Goal: Information Seeking & Learning: Check status

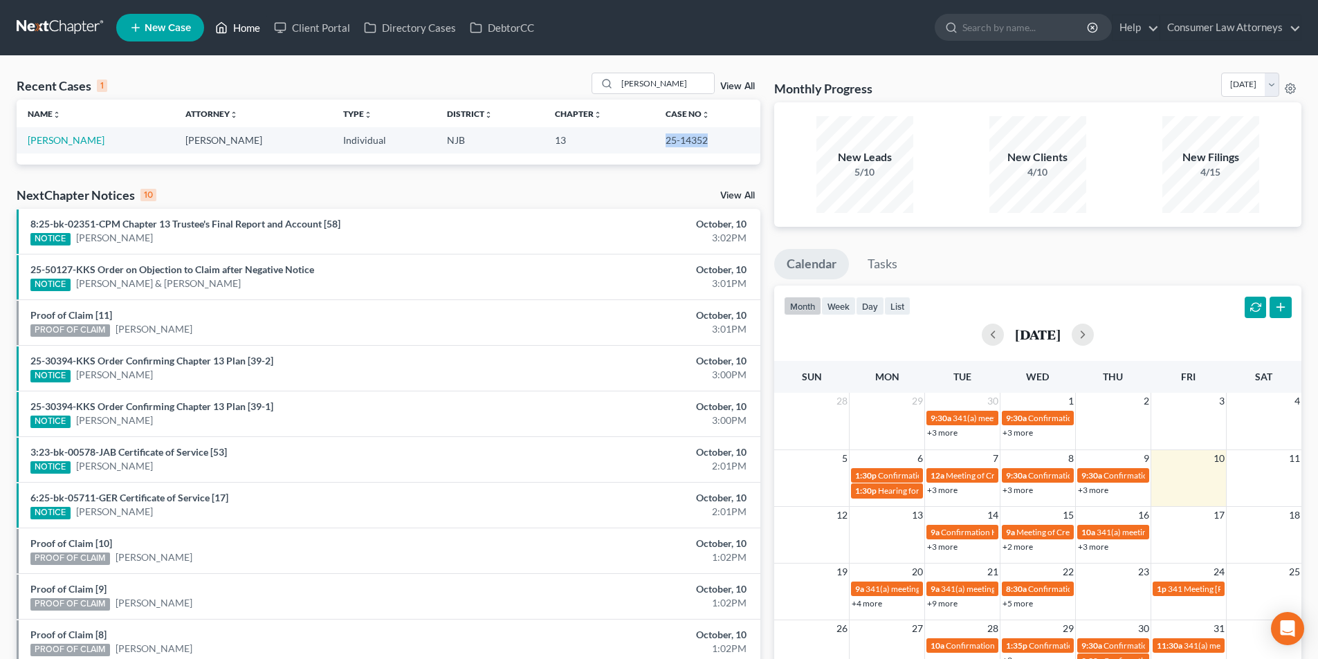
click at [248, 33] on link "Home" at bounding box center [237, 27] width 59 height 25
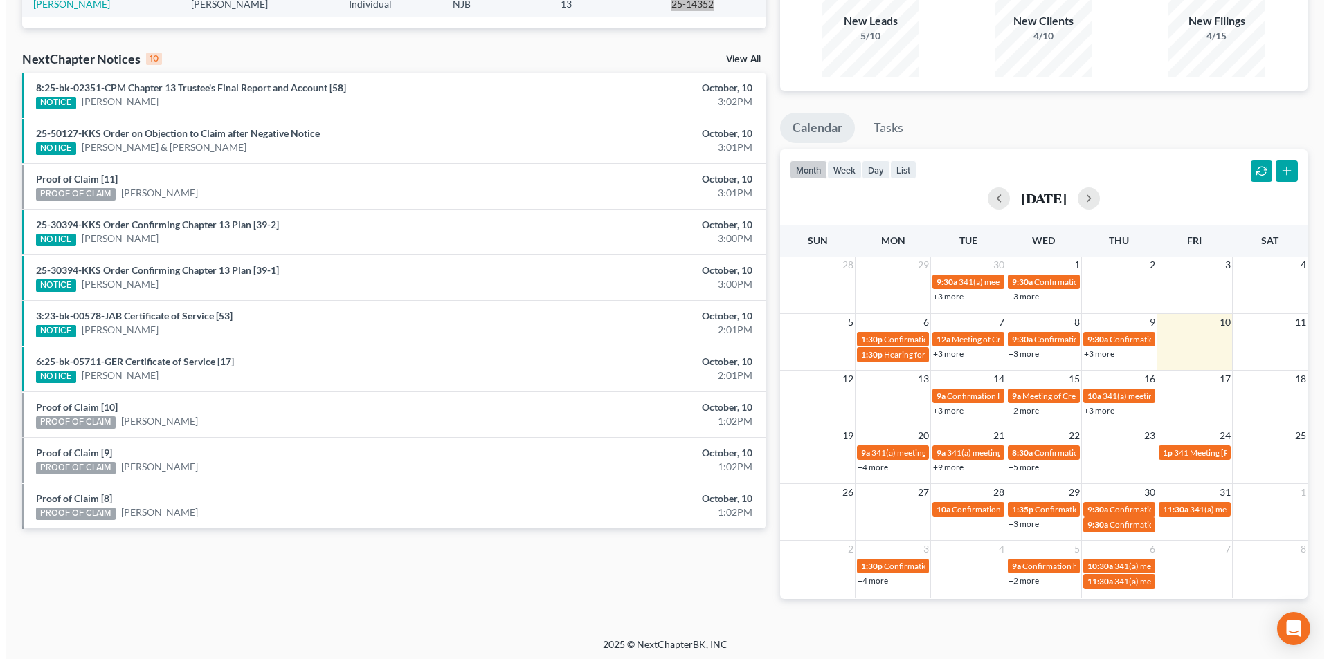
scroll to position [140, 0]
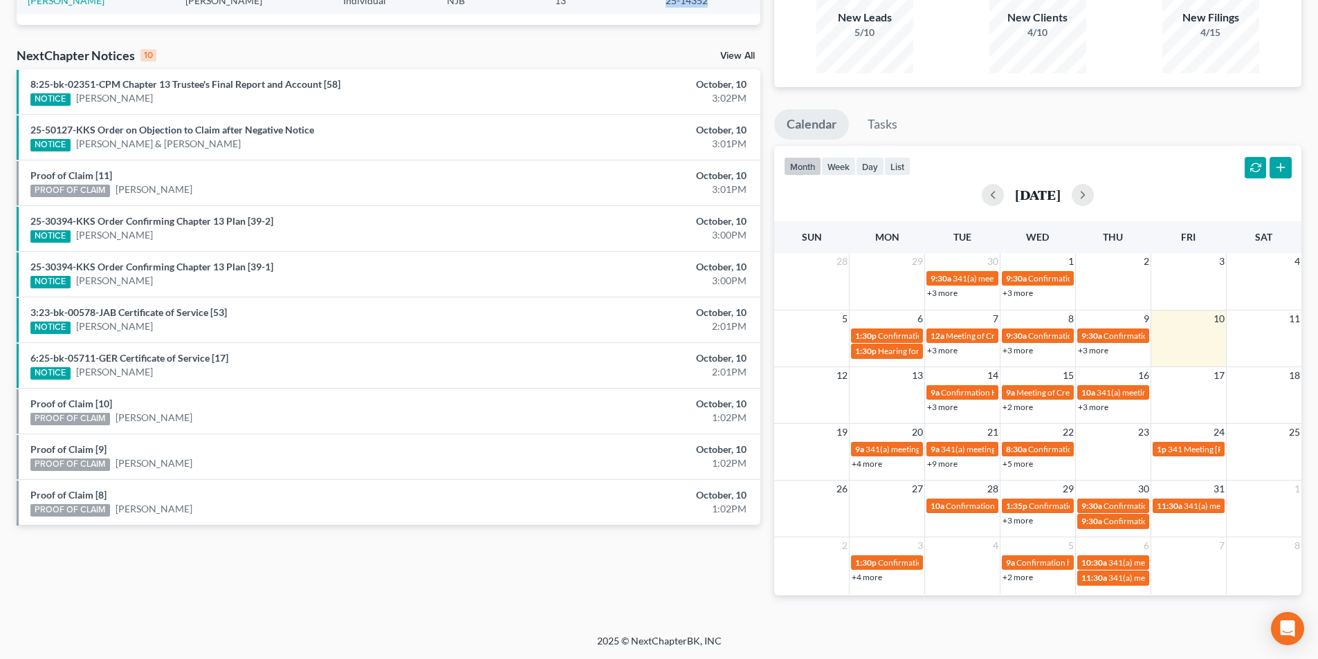
click at [949, 407] on link "+3 more" at bounding box center [942, 407] width 30 height 10
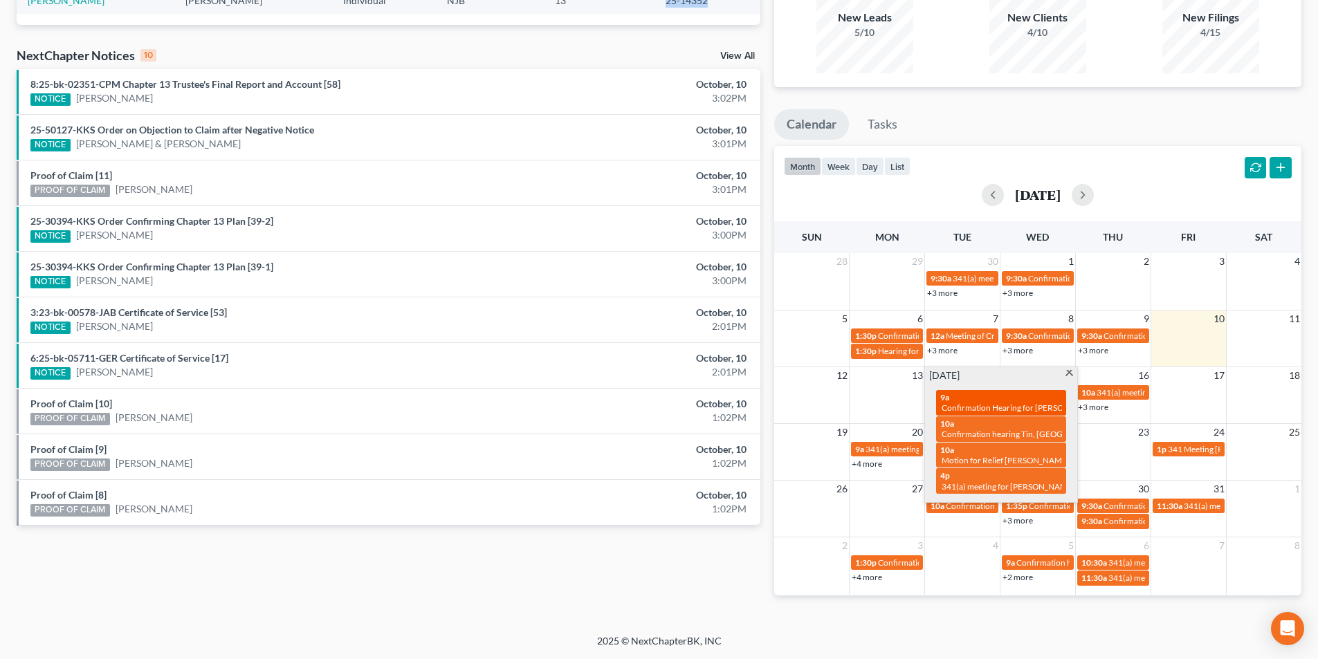
click at [1012, 401] on div "9a Confirmation Hearing for La'Rosha McLeod" at bounding box center [1001, 402] width 122 height 21
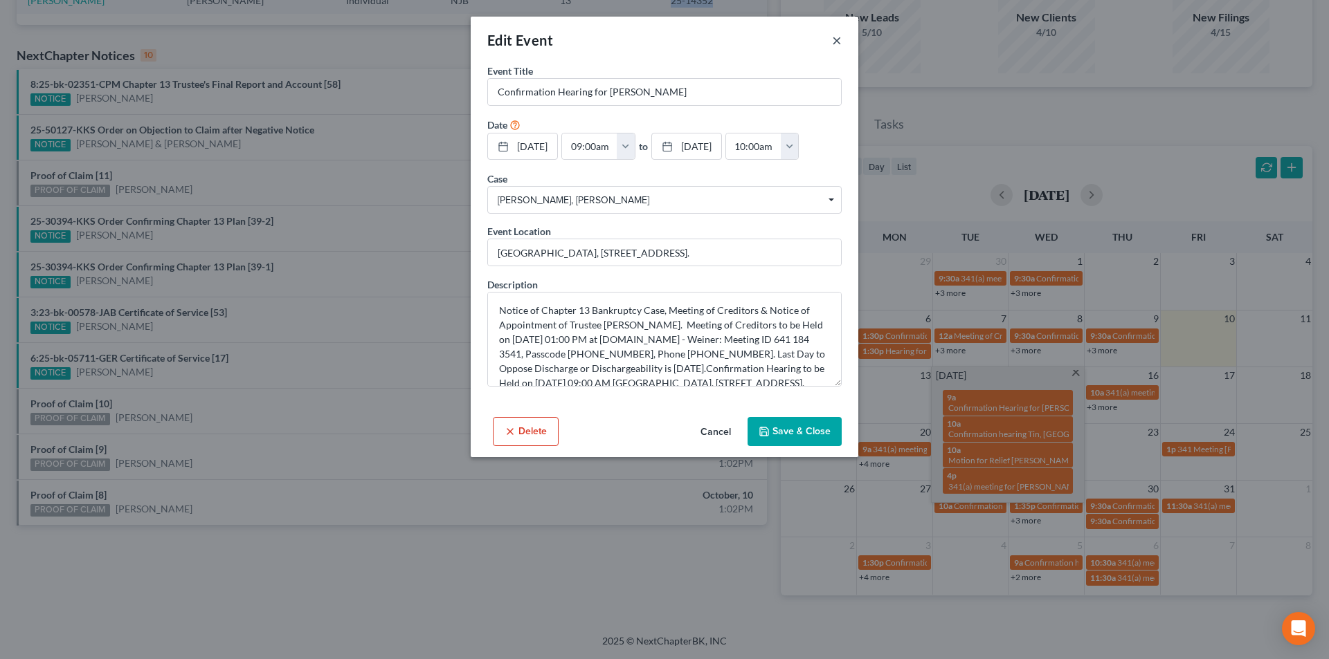
click at [835, 39] on button "×" at bounding box center [837, 40] width 10 height 17
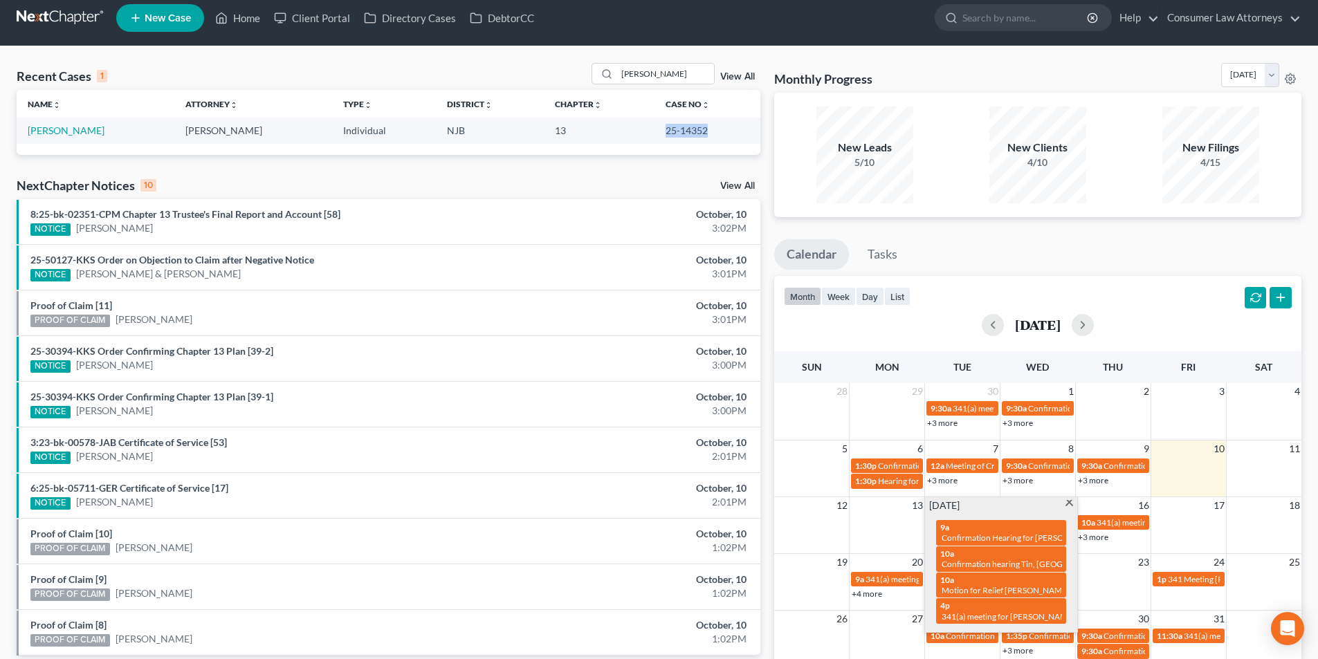
scroll to position [0, 0]
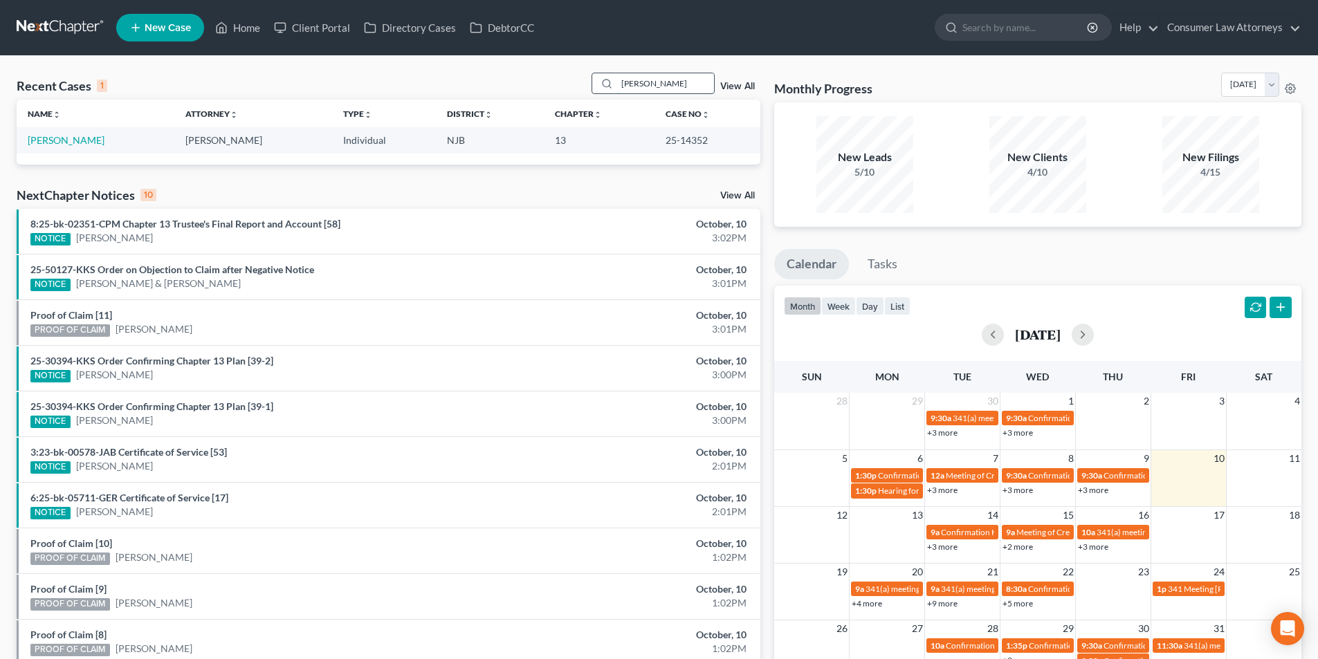
click at [659, 75] on input "dilk" at bounding box center [665, 83] width 97 height 20
drag, startPoint x: 659, startPoint y: 83, endPoint x: 602, endPoint y: 79, distance: 56.9
click at [602, 79] on div "dilk" at bounding box center [653, 83] width 123 height 21
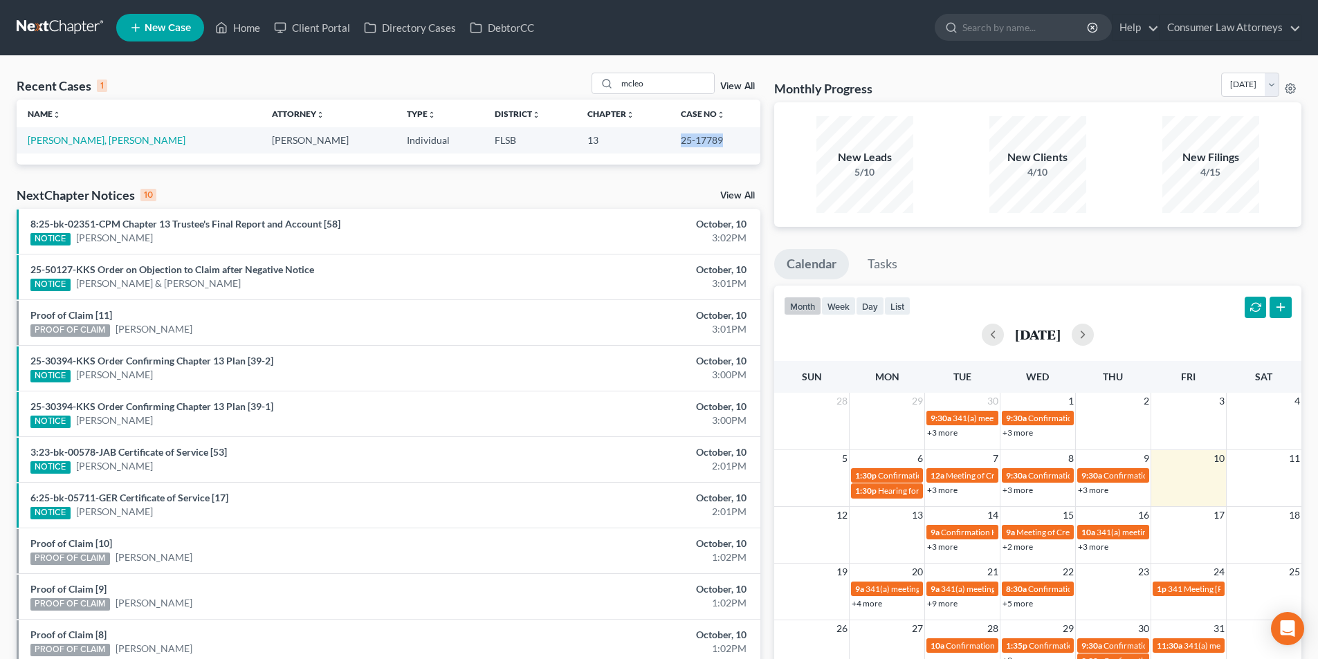
drag, startPoint x: 702, startPoint y: 140, endPoint x: 659, endPoint y: 139, distance: 42.9
click at [670, 139] on td "25-17789" at bounding box center [715, 140] width 90 height 26
copy td "25-17789"
click at [958, 545] on div "+3 more" at bounding box center [962, 547] width 75 height 14
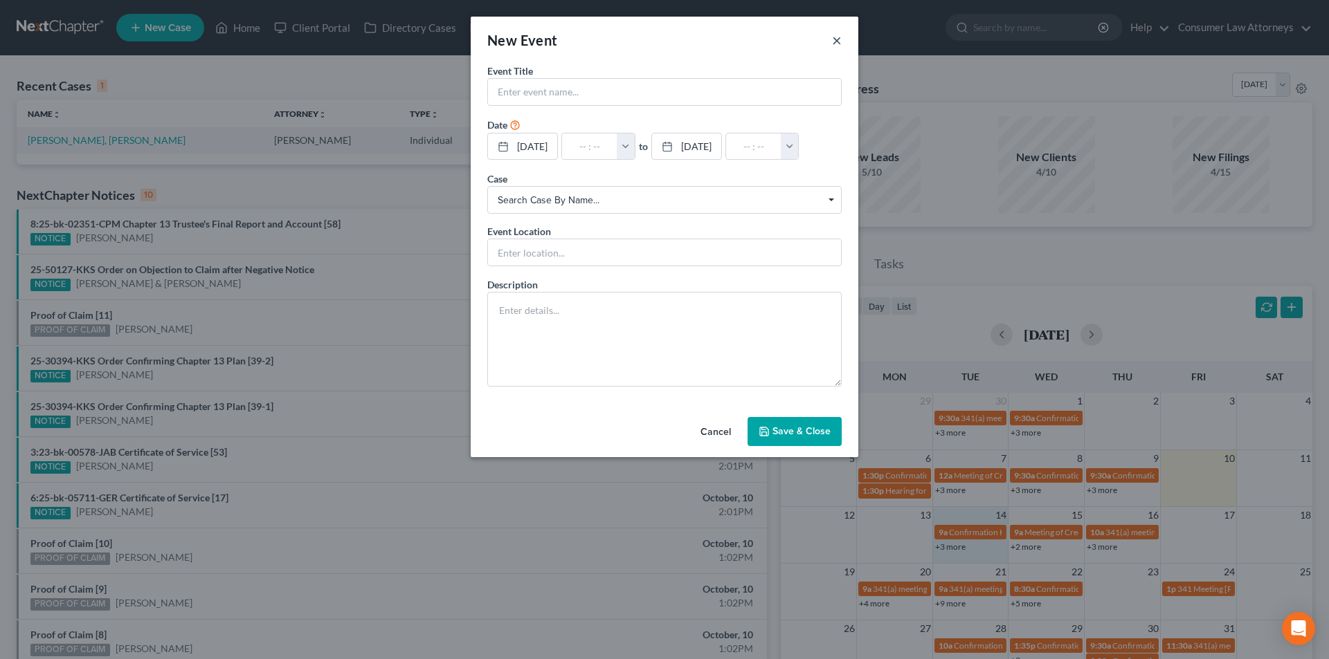
click at [837, 46] on button "×" at bounding box center [837, 40] width 10 height 17
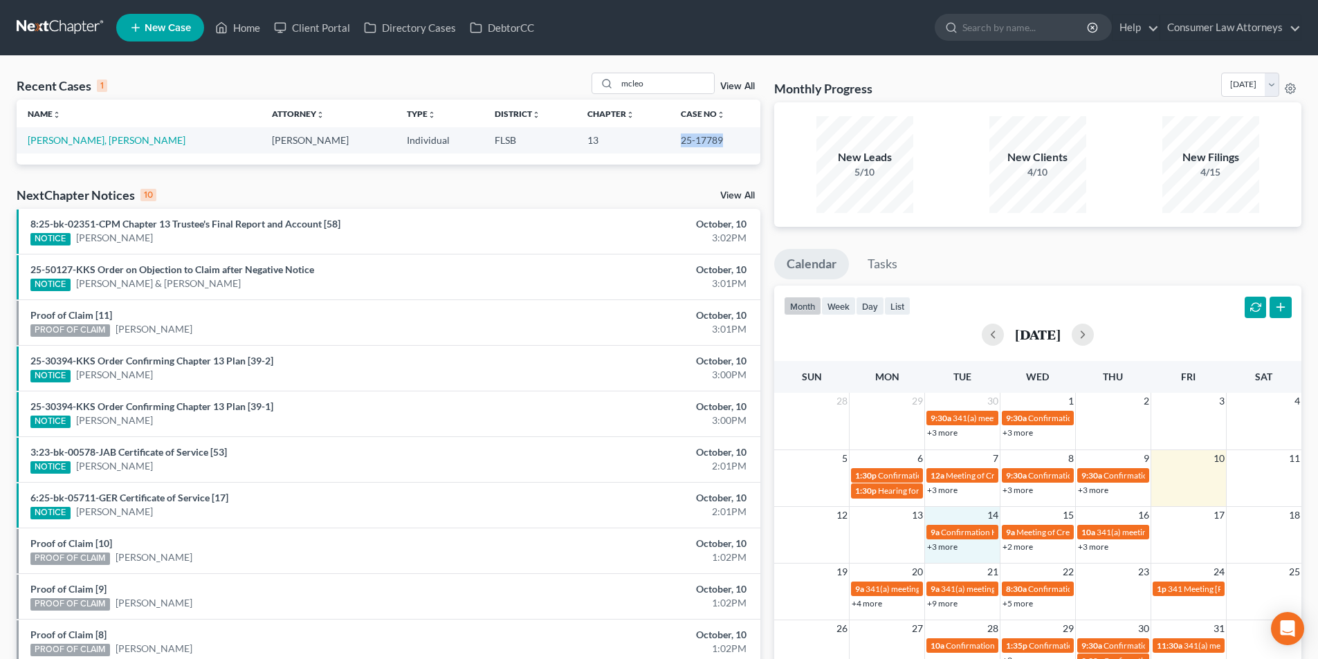
click at [949, 552] on link "+3 more" at bounding box center [942, 547] width 30 height 10
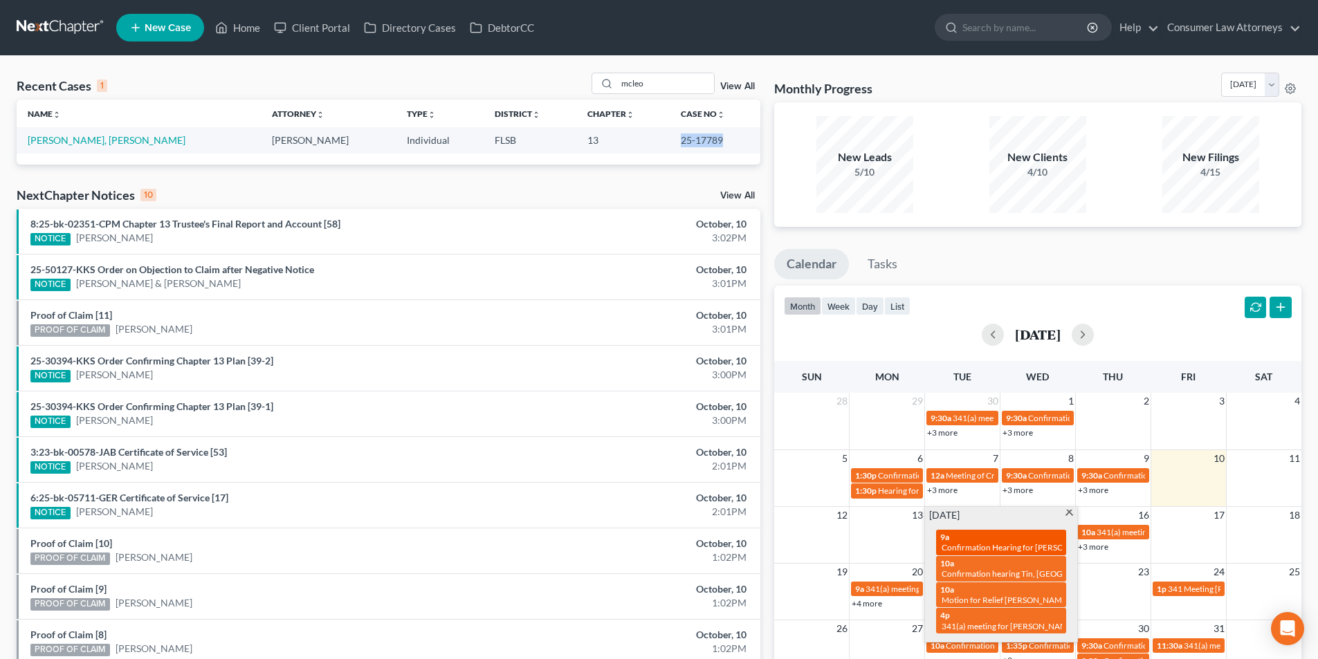
click at [1010, 537] on div "9a Confirmation Hearing for La'Rosha McLeod" at bounding box center [1001, 542] width 122 height 21
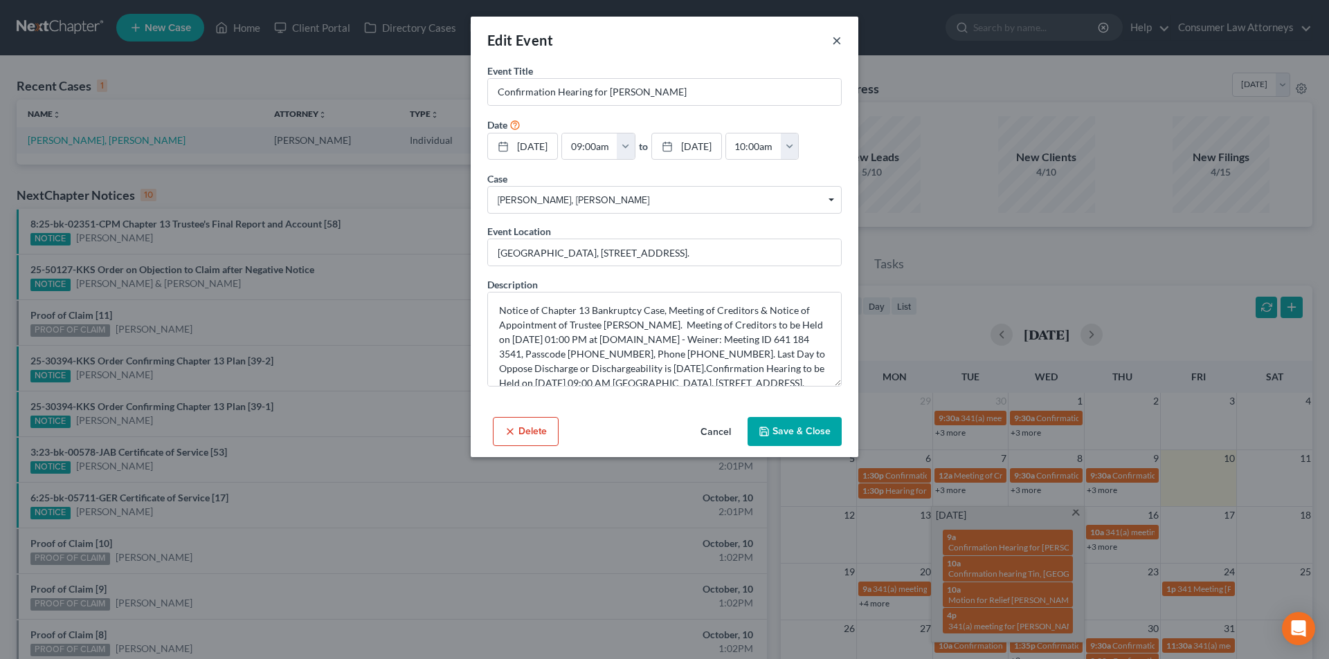
click at [837, 43] on button "×" at bounding box center [837, 40] width 10 height 17
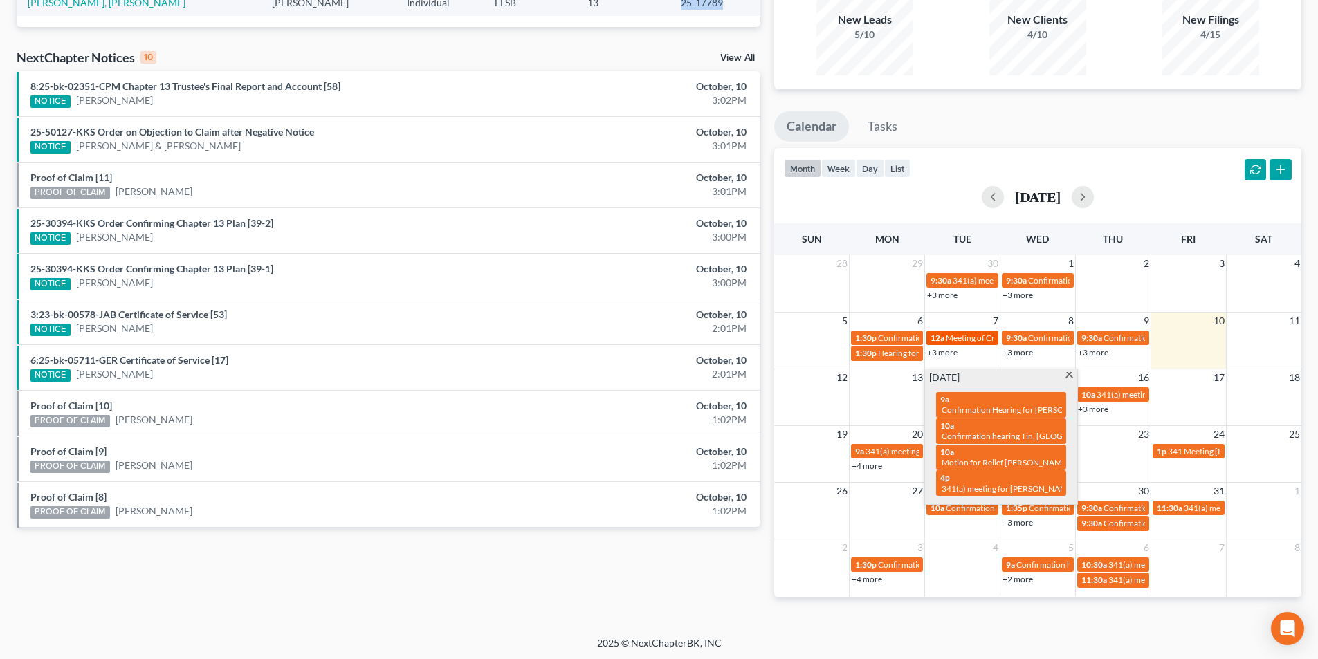
scroll to position [138, 0]
click at [1010, 477] on div "4p 341(a) meeting for Vitaliy Tkachuk" at bounding box center [1001, 482] width 122 height 21
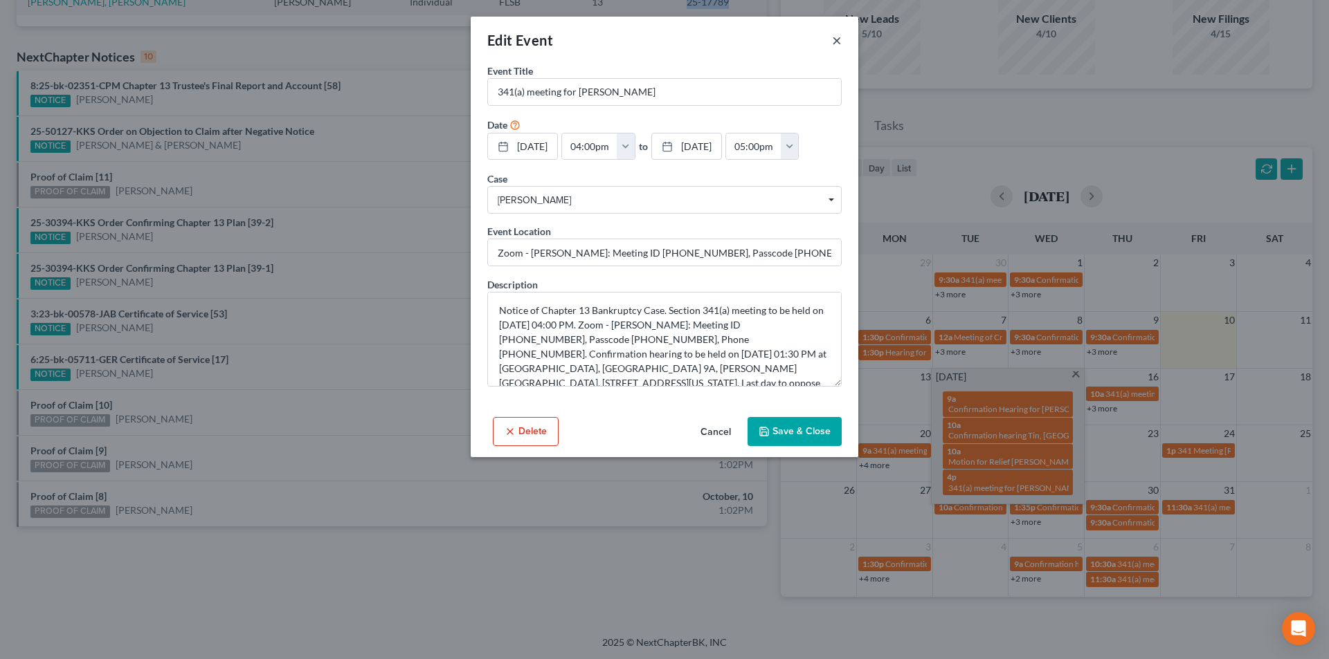
click at [840, 37] on button "×" at bounding box center [837, 40] width 10 height 17
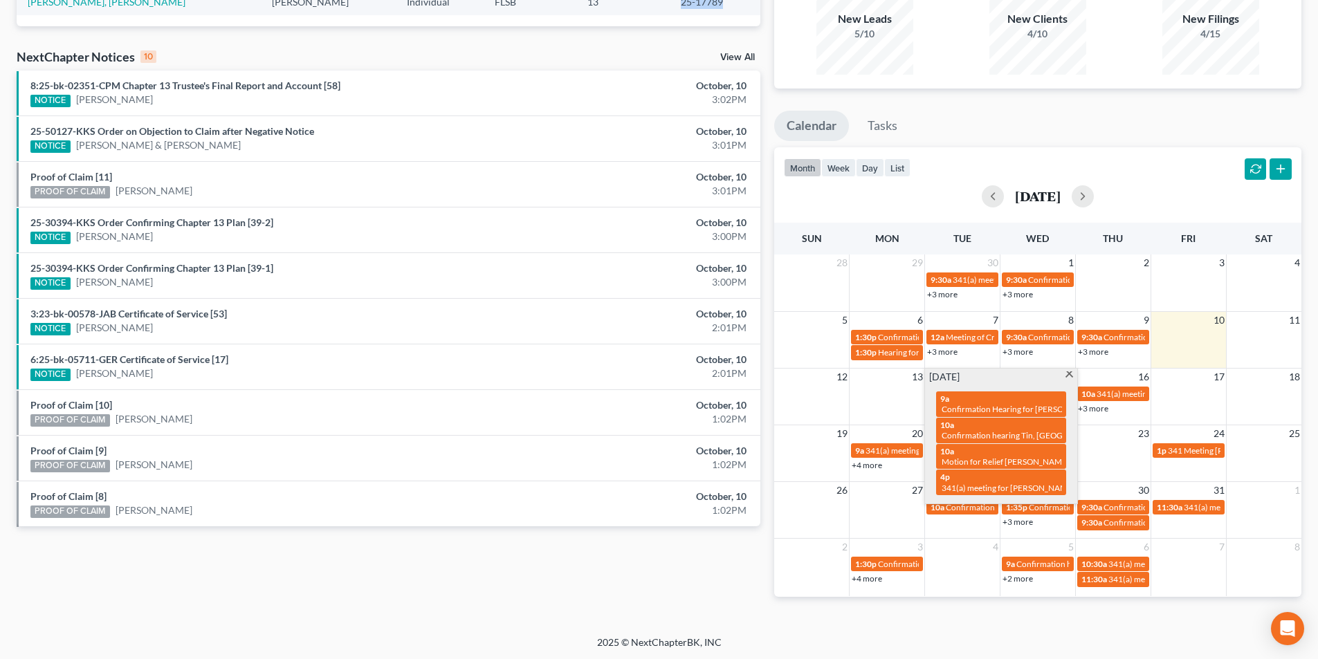
click at [1071, 373] on span at bounding box center [1069, 376] width 10 height 9
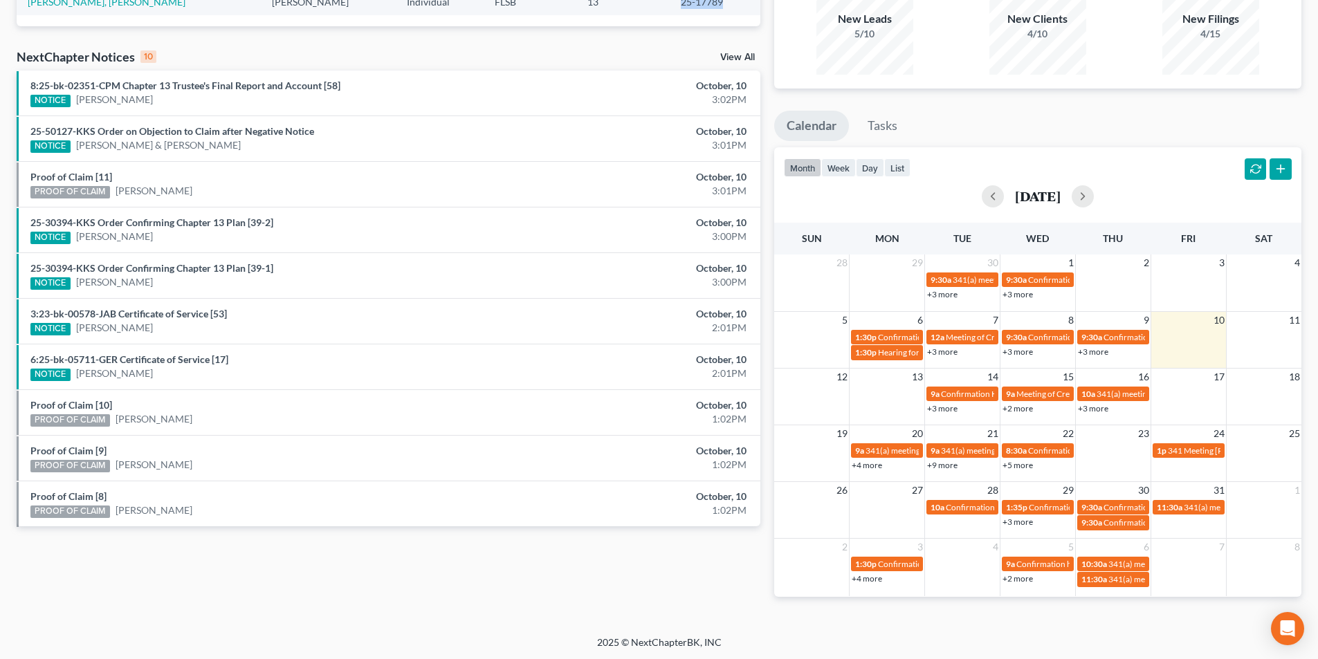
click at [1022, 408] on link "+2 more" at bounding box center [1018, 408] width 30 height 10
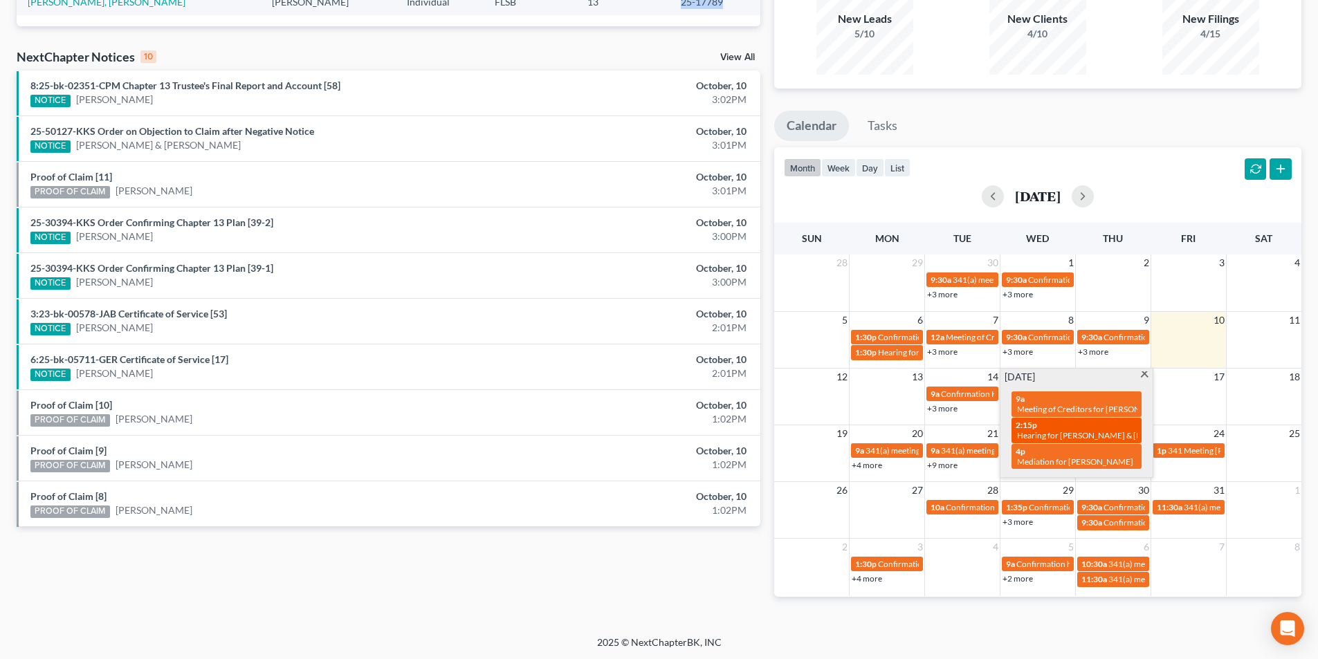
click at [1068, 432] on span "Hearing for Ronald Williams & Teekelie Robinson" at bounding box center [1107, 435] width 181 height 10
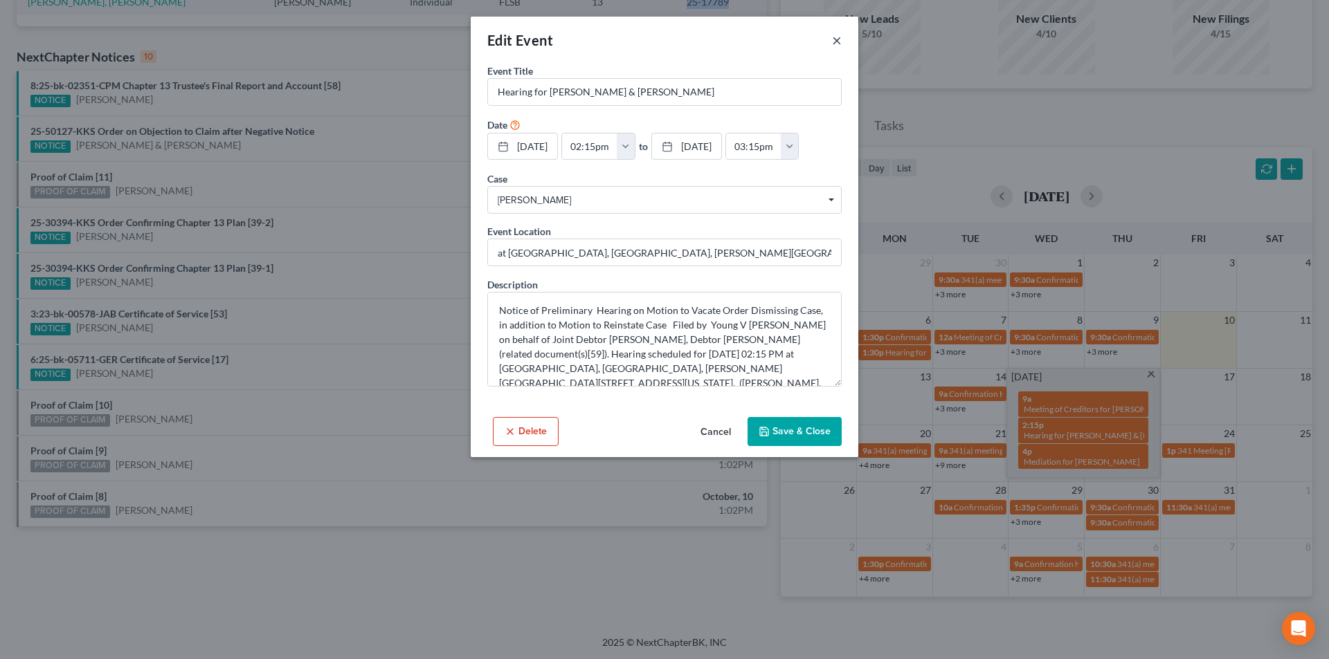
click at [837, 39] on button "×" at bounding box center [837, 40] width 10 height 17
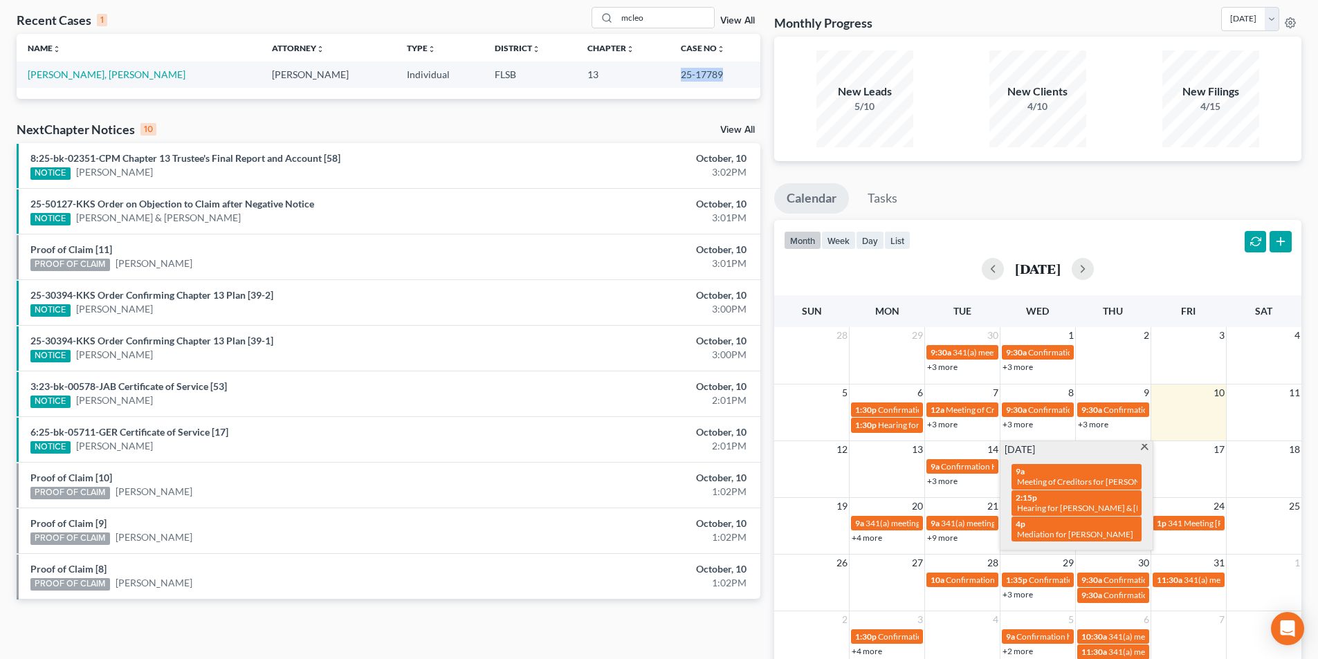
scroll to position [0, 0]
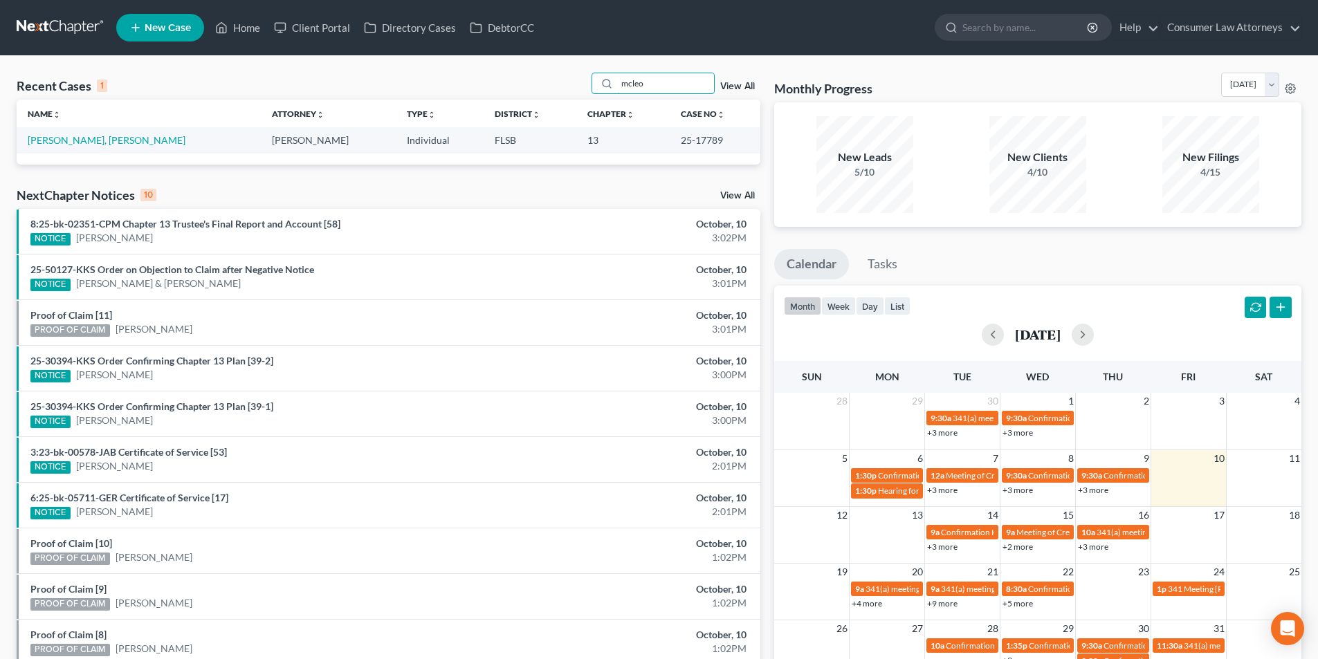
drag, startPoint x: 661, startPoint y: 83, endPoint x: 556, endPoint y: 84, distance: 105.2
click at [556, 84] on div "Recent Cases 1 mcleo View All" at bounding box center [389, 86] width 744 height 27
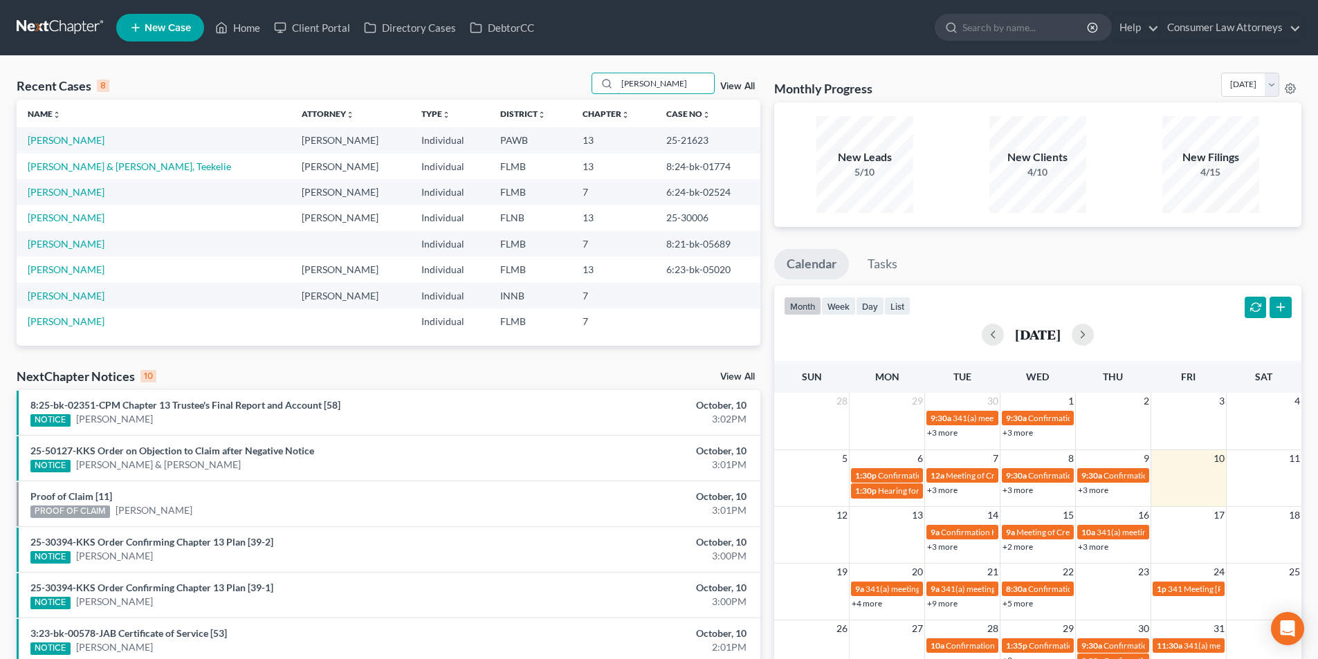
type input "robin"
drag, startPoint x: 726, startPoint y: 167, endPoint x: 659, endPoint y: 167, distance: 67.1
click at [659, 167] on td "8:24-bk-01774" at bounding box center [707, 167] width 105 height 26
copy td "8:24-bk-01774"
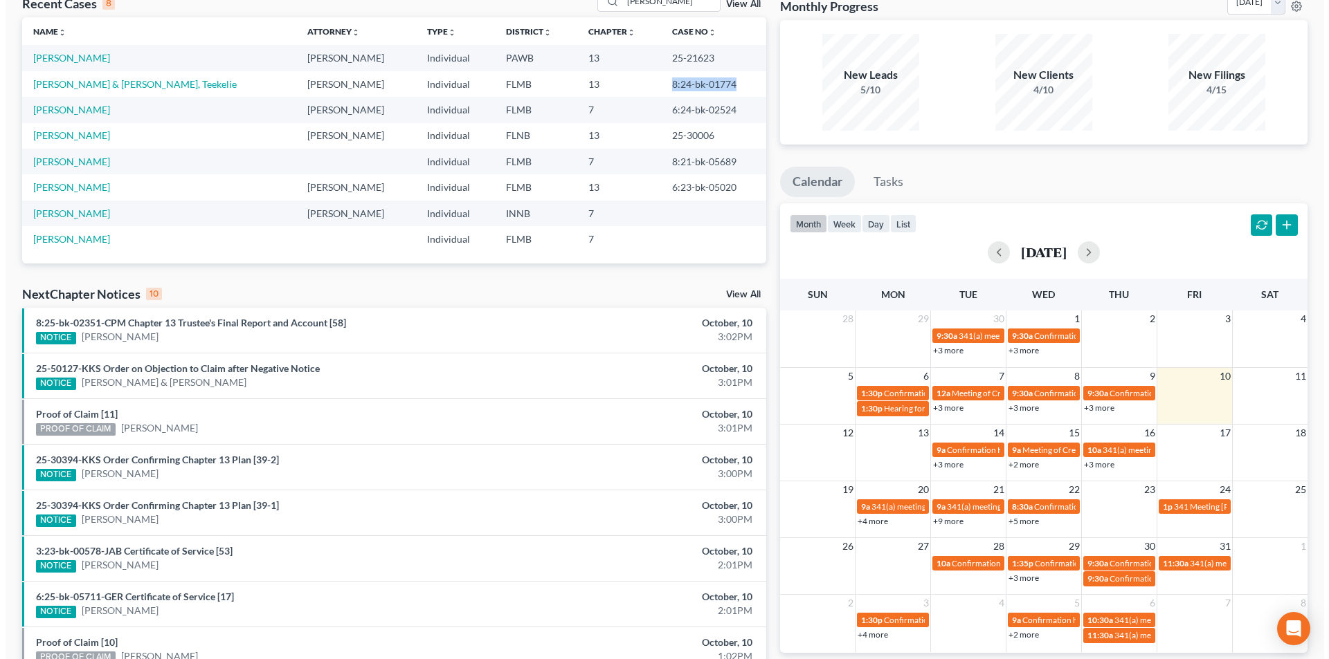
scroll to position [208, 0]
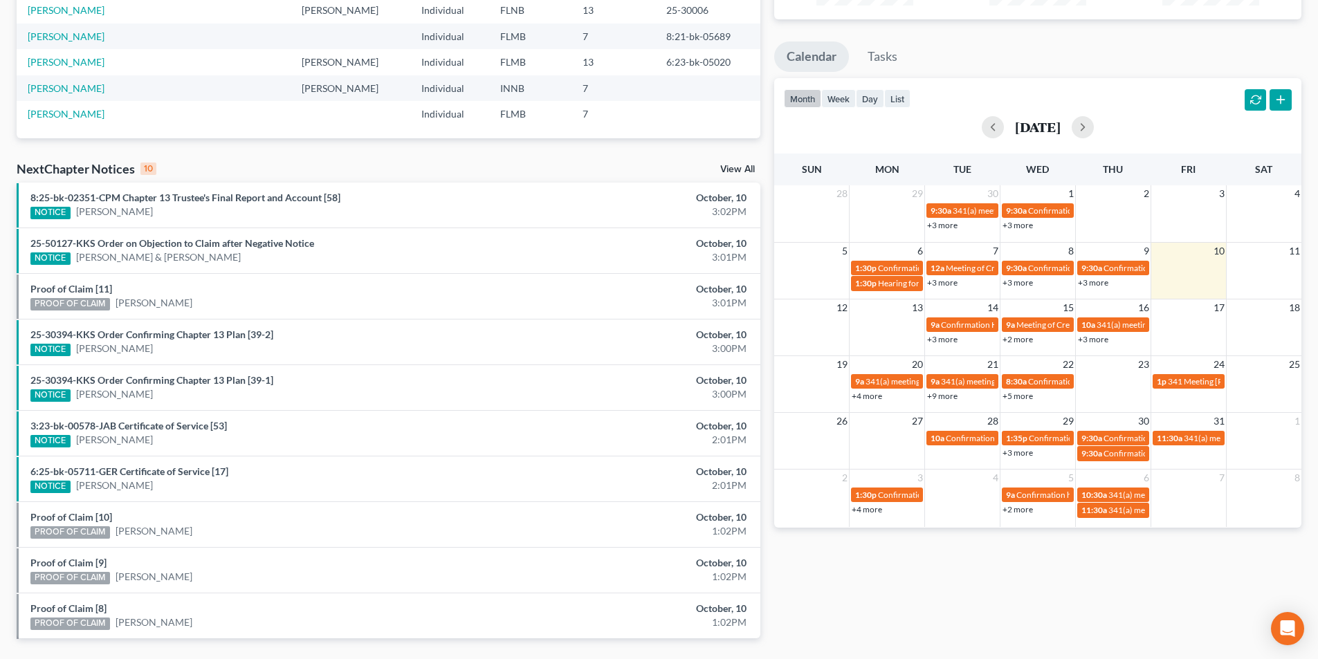
click at [1028, 340] on link "+2 more" at bounding box center [1018, 339] width 30 height 10
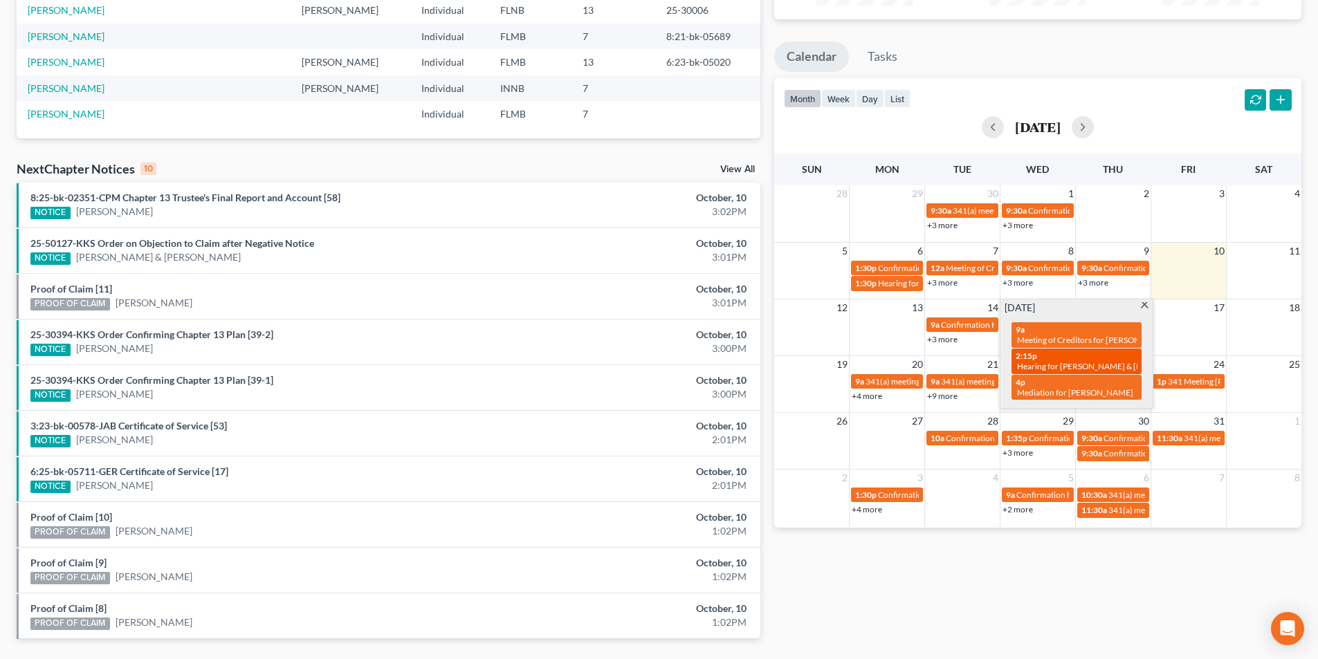
click at [1129, 359] on div "2:15p Hearing for Ronald Williams & Teekelie Robinson" at bounding box center [1077, 361] width 122 height 21
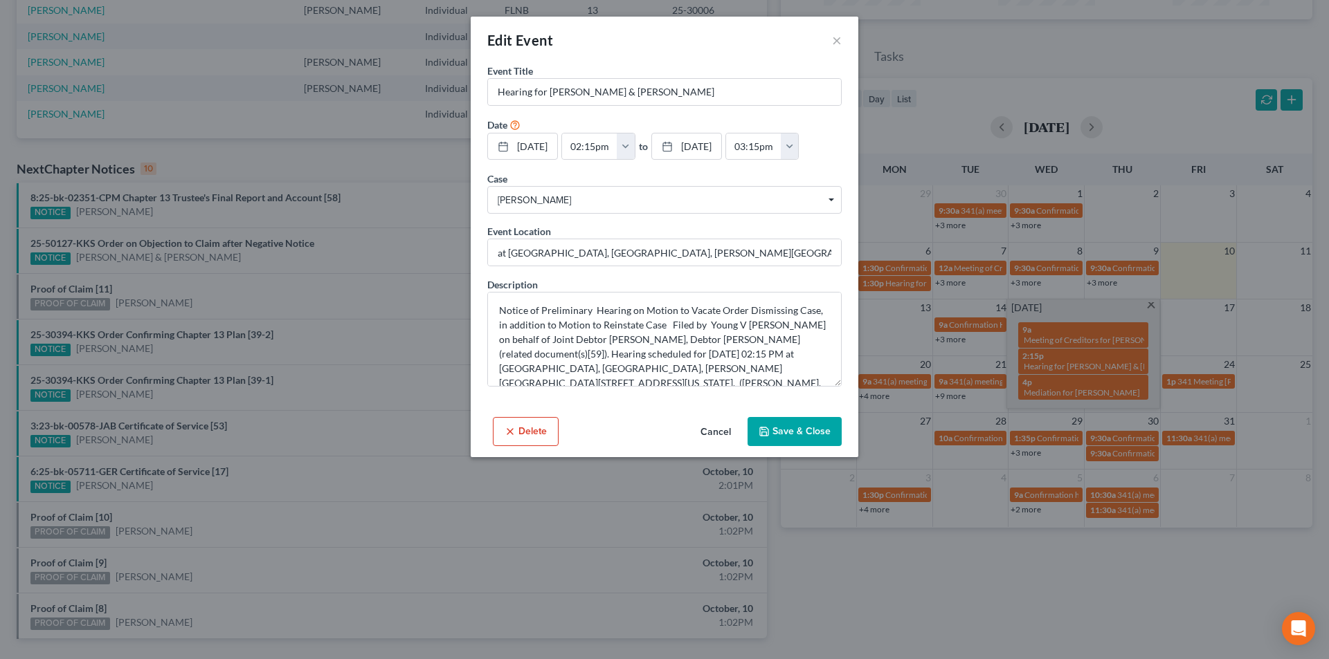
click at [540, 446] on button "Delete" at bounding box center [526, 431] width 66 height 29
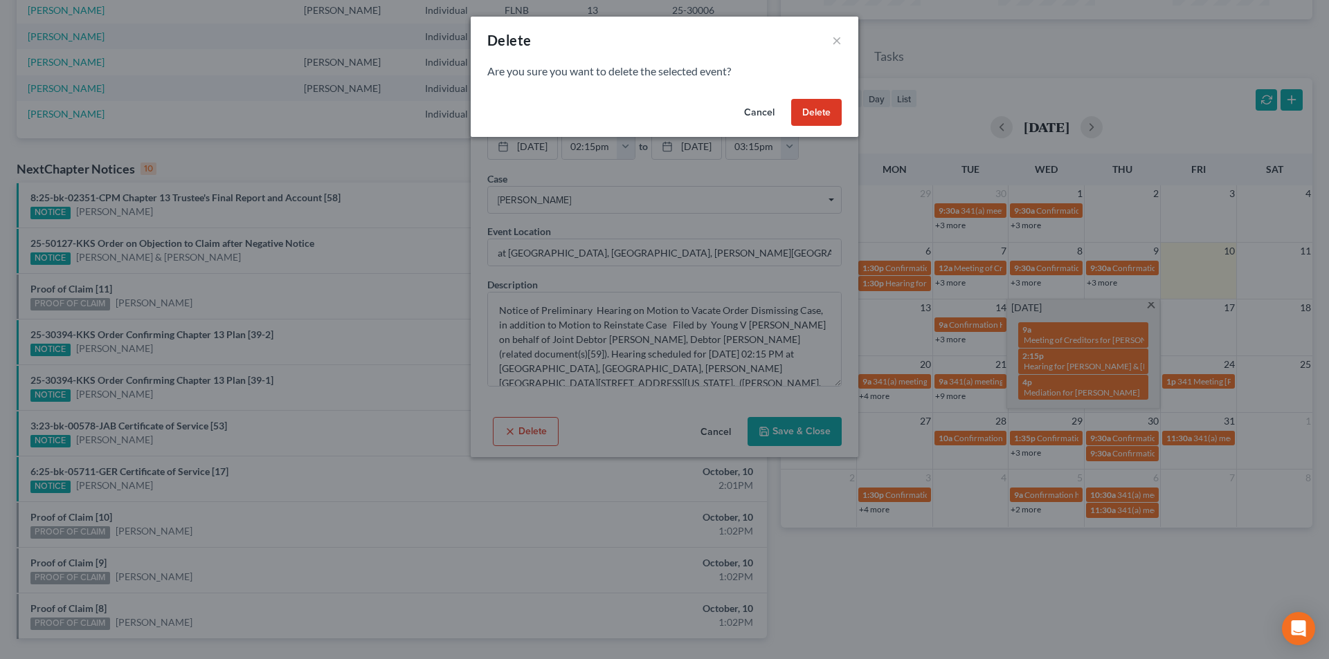
click at [823, 114] on button "Delete" at bounding box center [816, 113] width 51 height 28
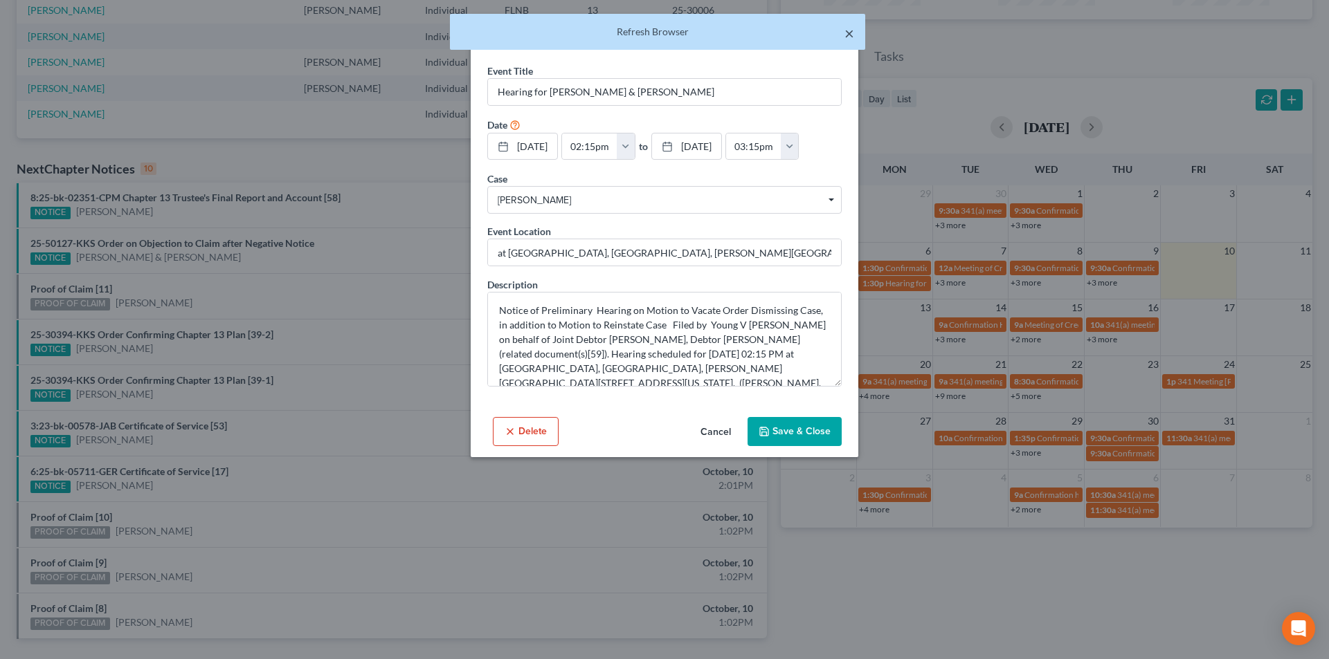
click at [850, 34] on button "×" at bounding box center [849, 33] width 10 height 17
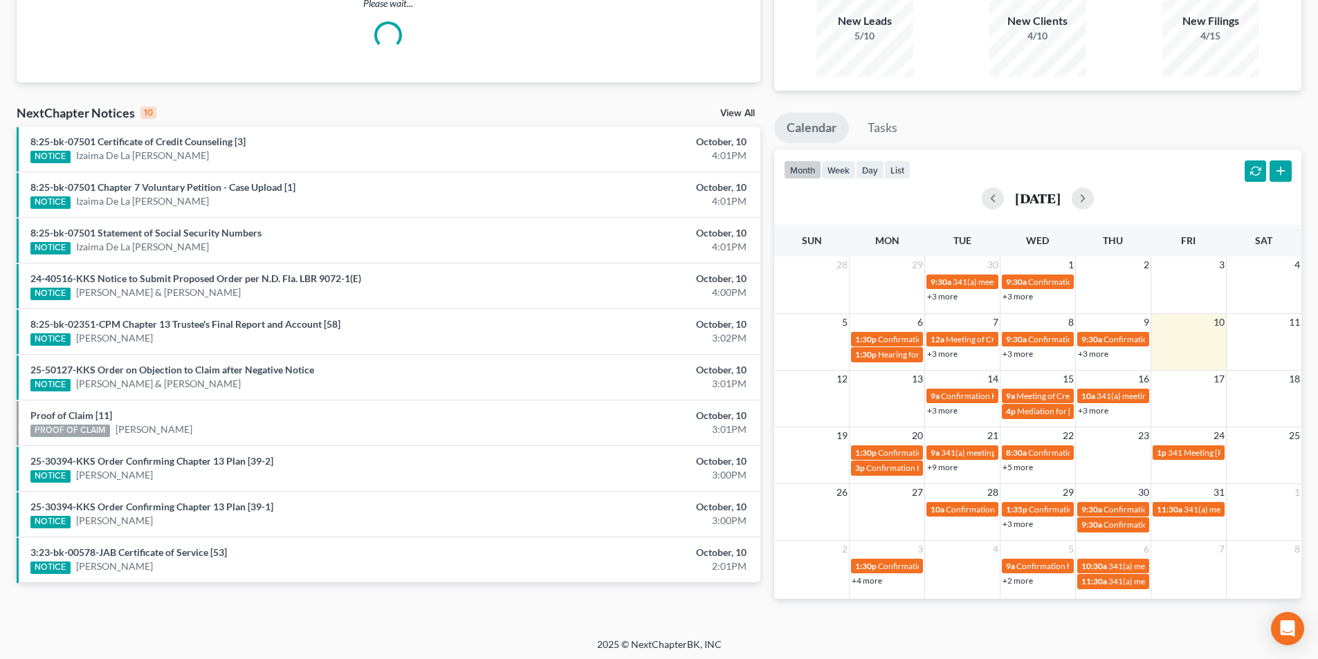
scroll to position [140, 0]
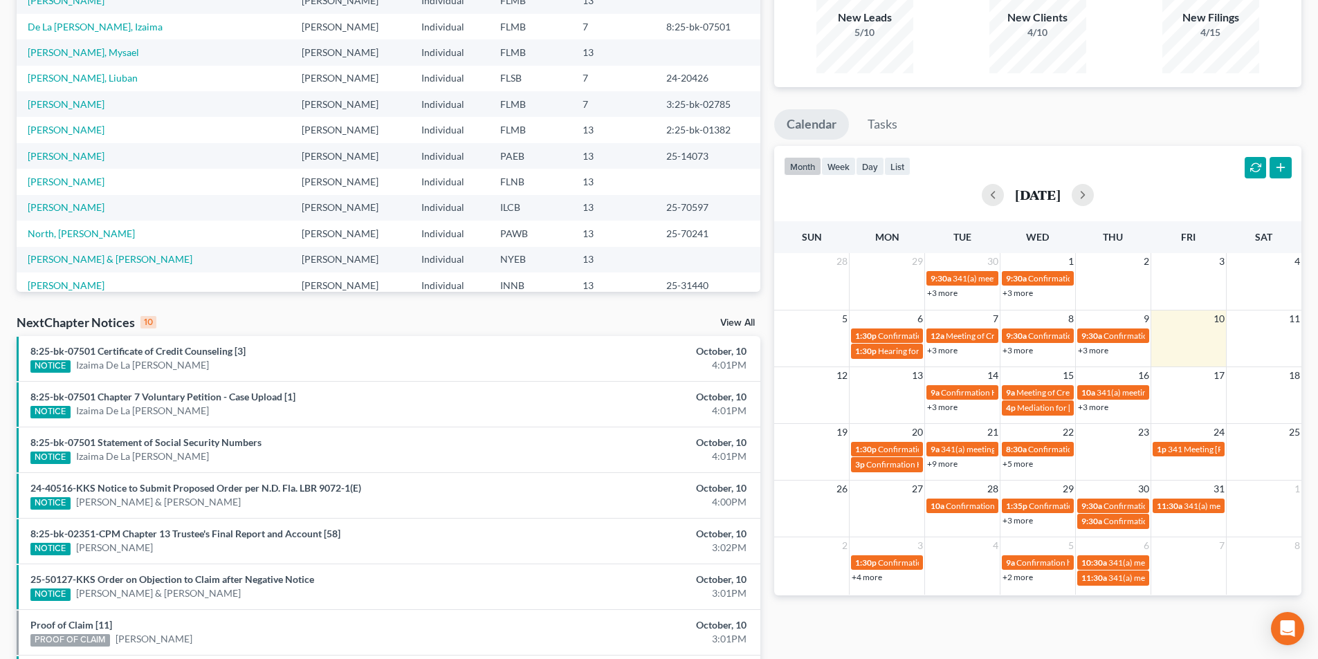
click at [1018, 349] on link "+3 more" at bounding box center [1018, 350] width 30 height 10
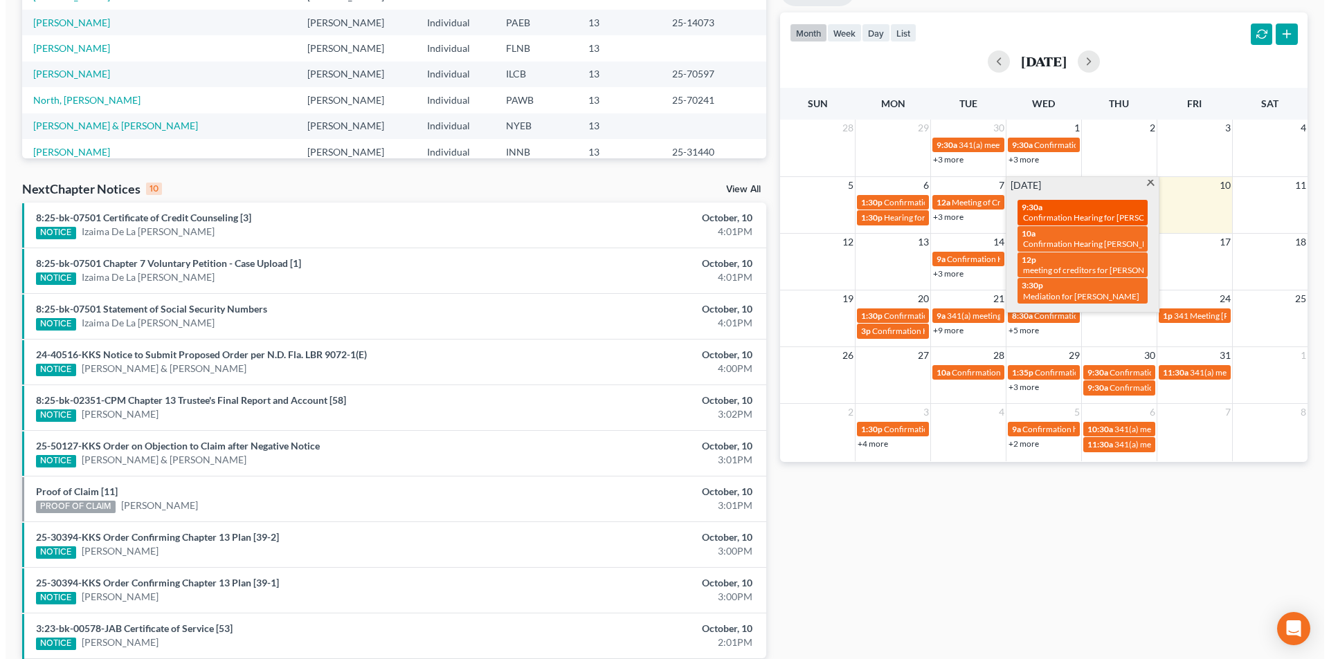
scroll to position [278, 0]
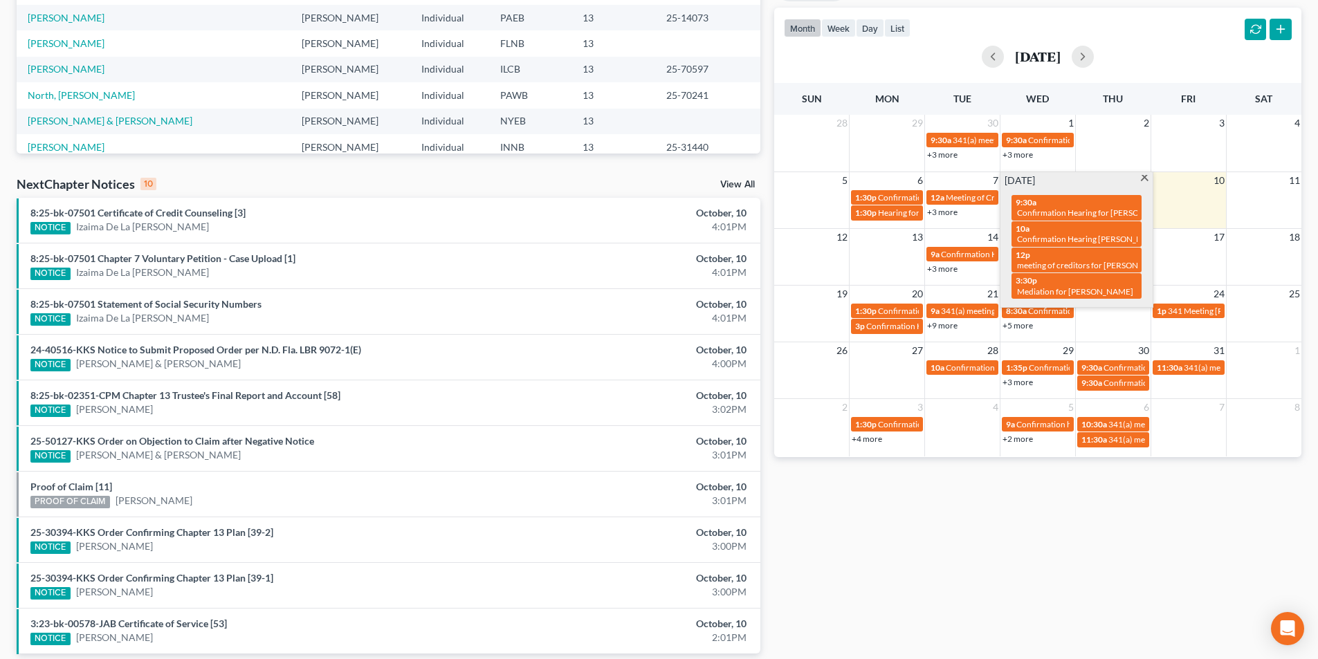
click at [1142, 177] on span at bounding box center [1145, 179] width 10 height 9
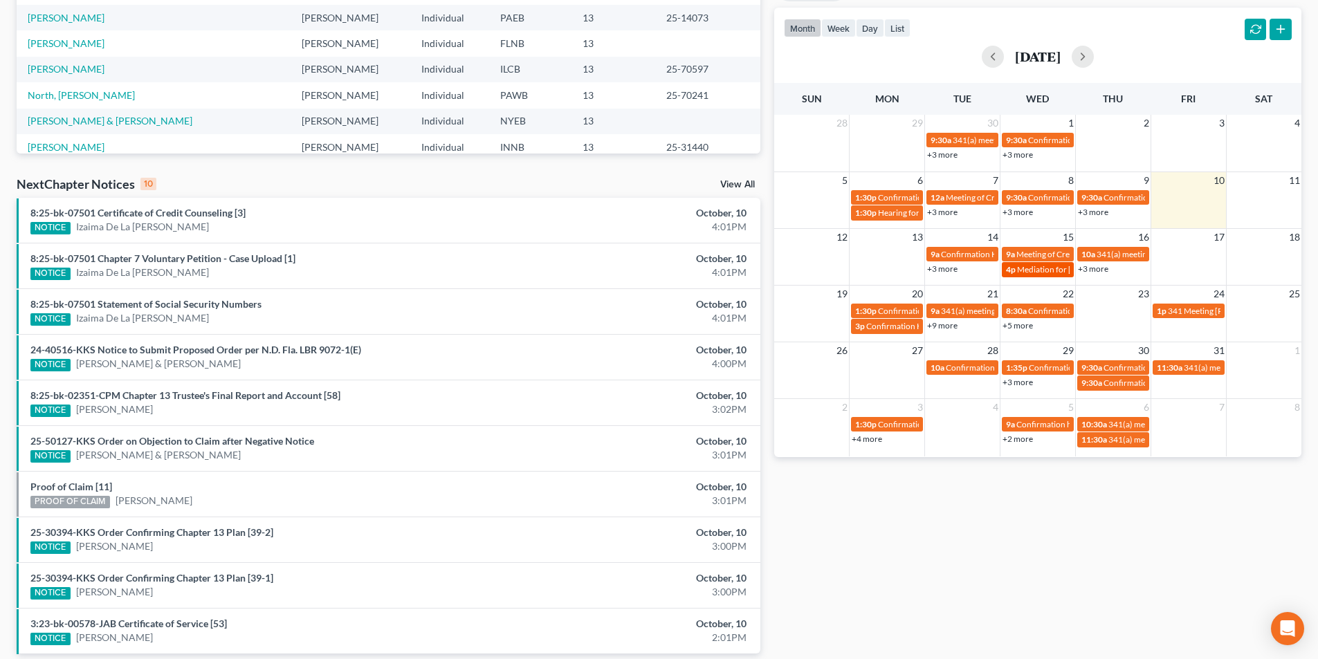
click at [1037, 270] on span "Mediation for [PERSON_NAME]" at bounding box center [1075, 269] width 116 height 10
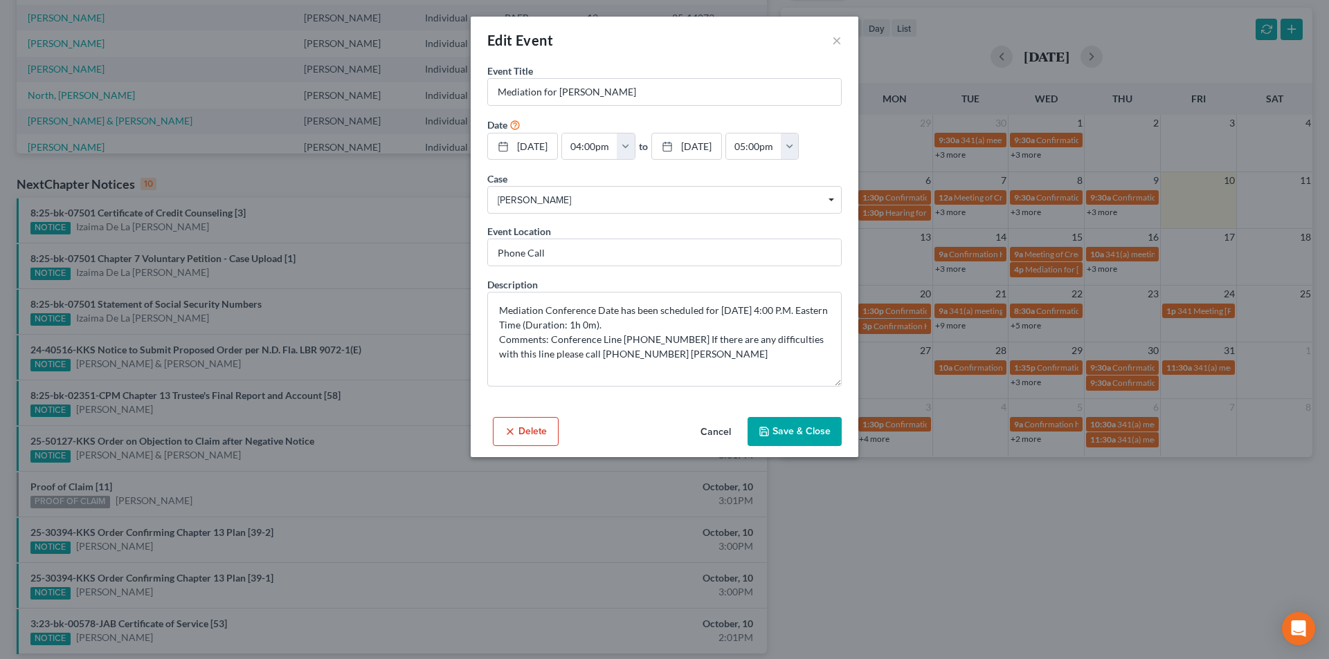
click at [844, 39] on div "Edit Event ×" at bounding box center [665, 40] width 388 height 47
click at [839, 37] on button "×" at bounding box center [837, 40] width 10 height 17
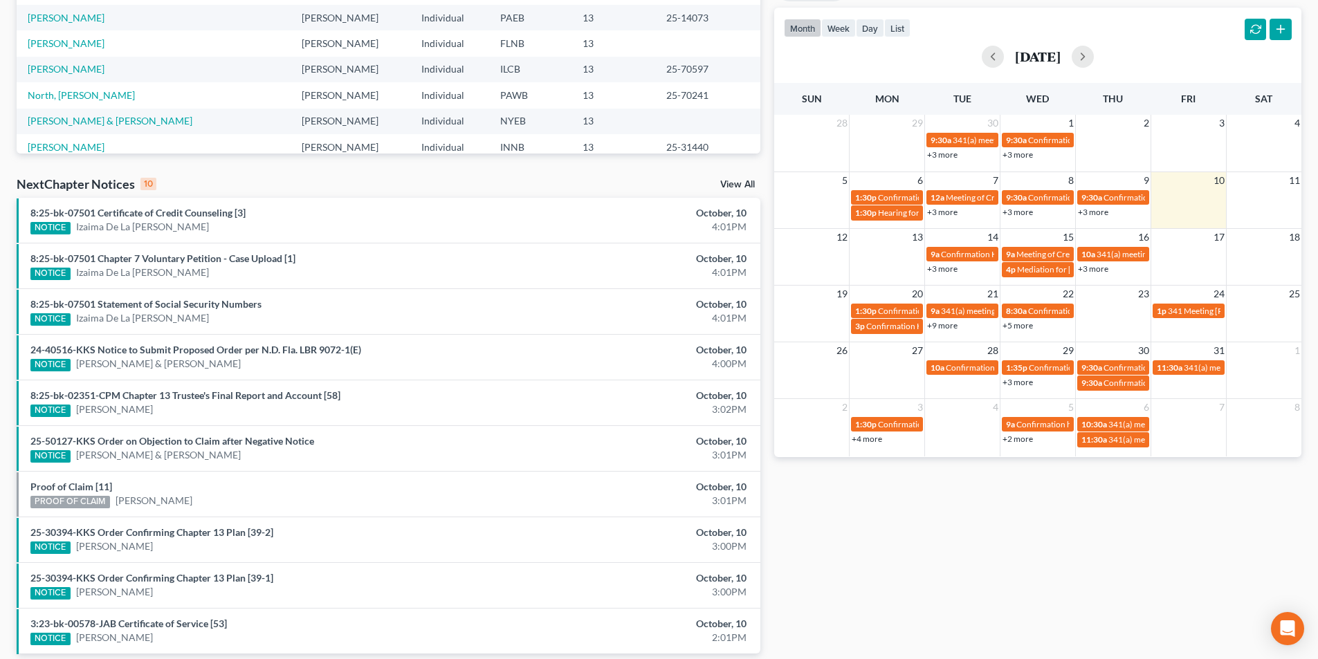
click at [1098, 270] on link "+3 more" at bounding box center [1093, 269] width 30 height 10
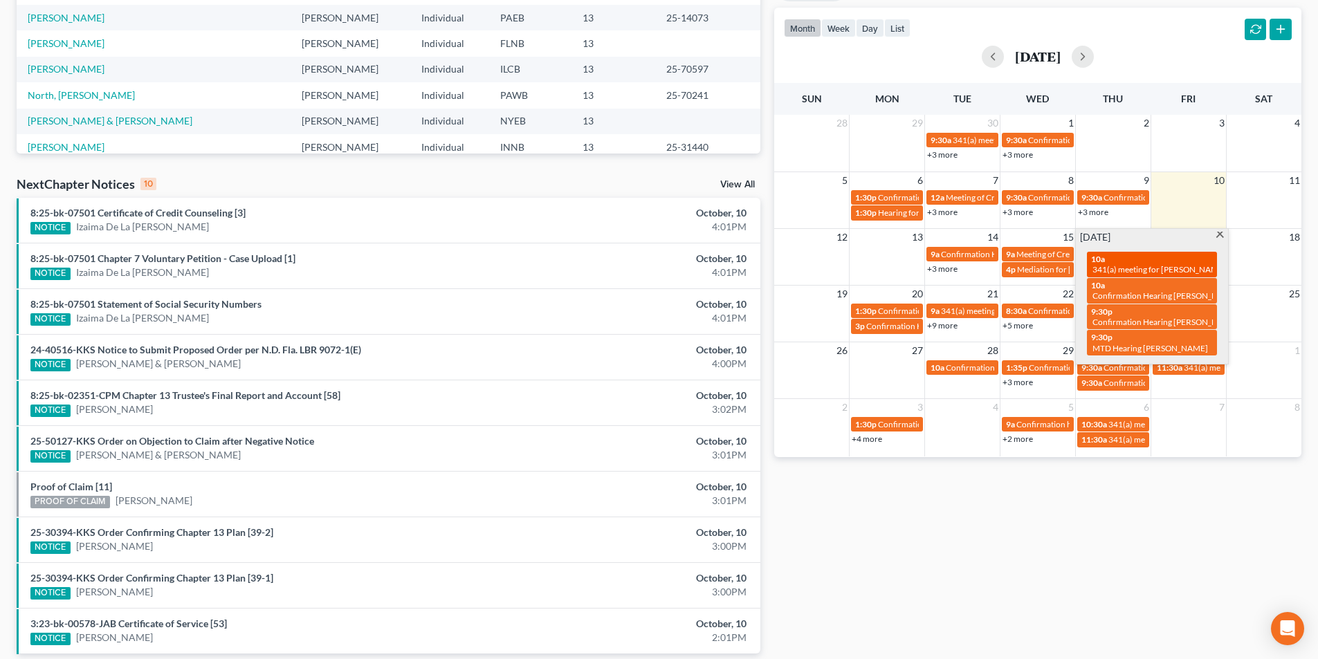
click at [1131, 260] on div "10a 341(a) meeting for [PERSON_NAME]" at bounding box center [1152, 264] width 122 height 21
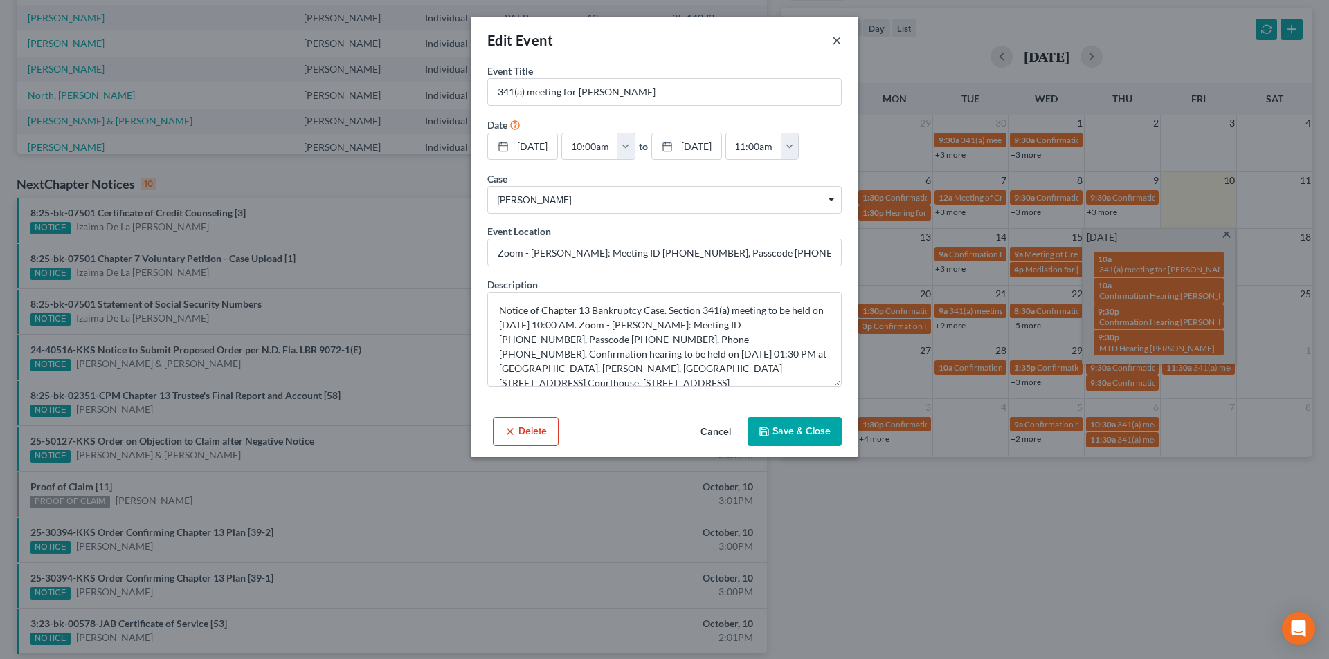
click at [840, 44] on button "×" at bounding box center [837, 40] width 10 height 17
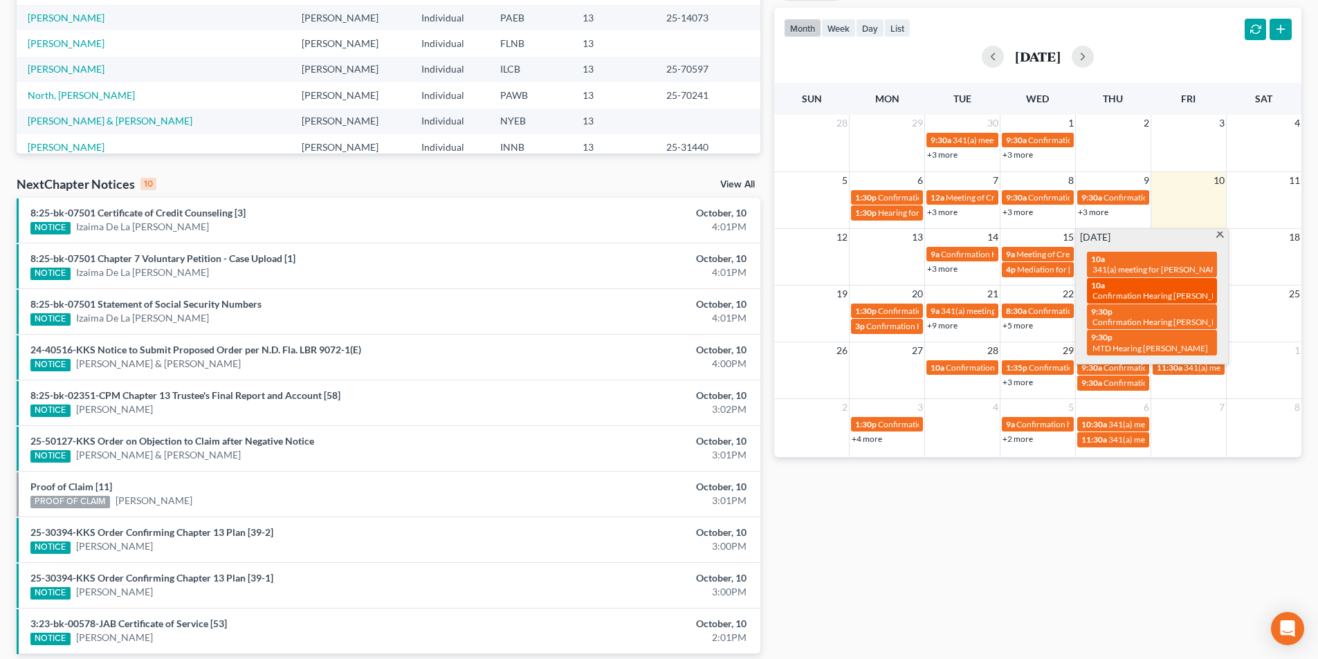
click at [1175, 296] on span "Confirmation Hearing [PERSON_NAME]" at bounding box center [1166, 296] width 146 height 10
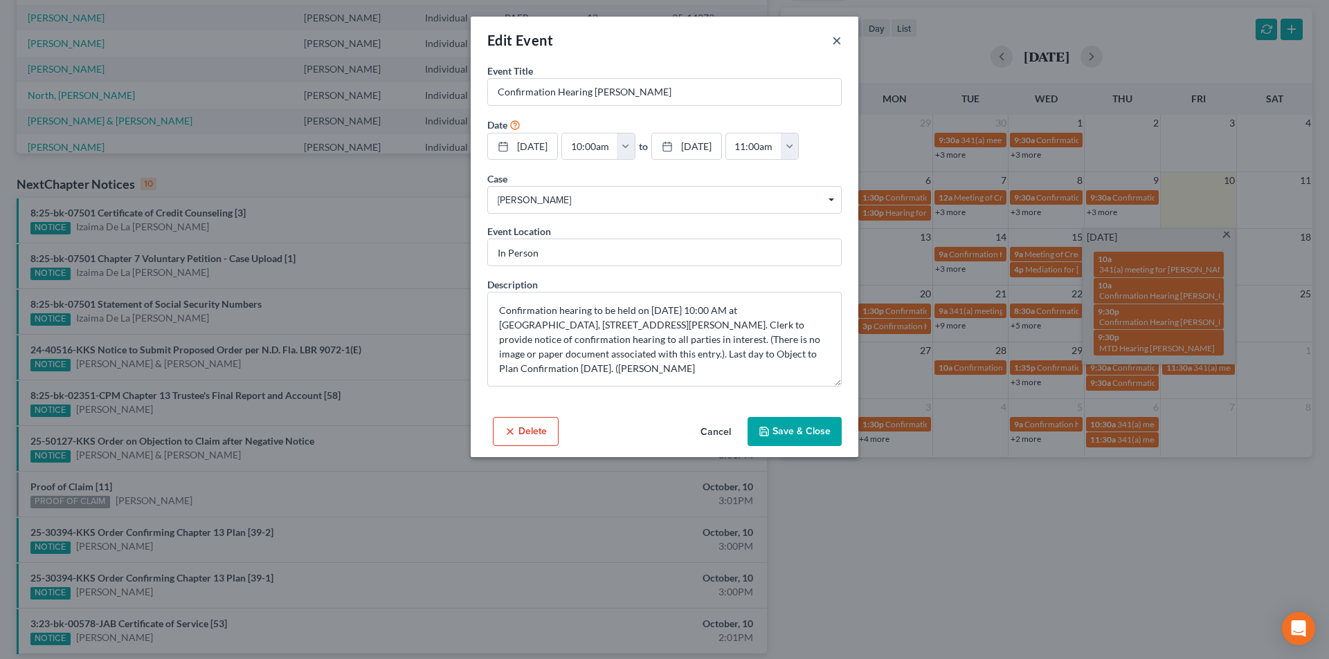
click at [839, 40] on button "×" at bounding box center [837, 40] width 10 height 17
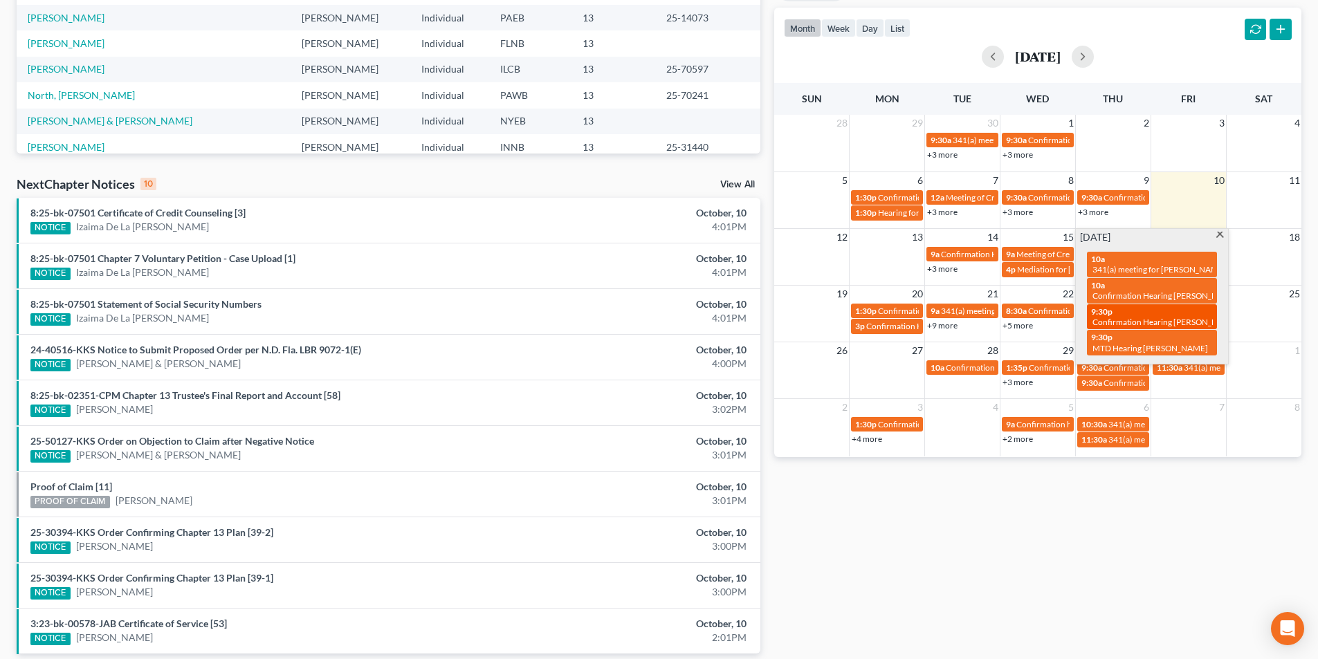
click at [1146, 311] on div "9:30p Confirmation Hearing [PERSON_NAME]" at bounding box center [1152, 317] width 122 height 21
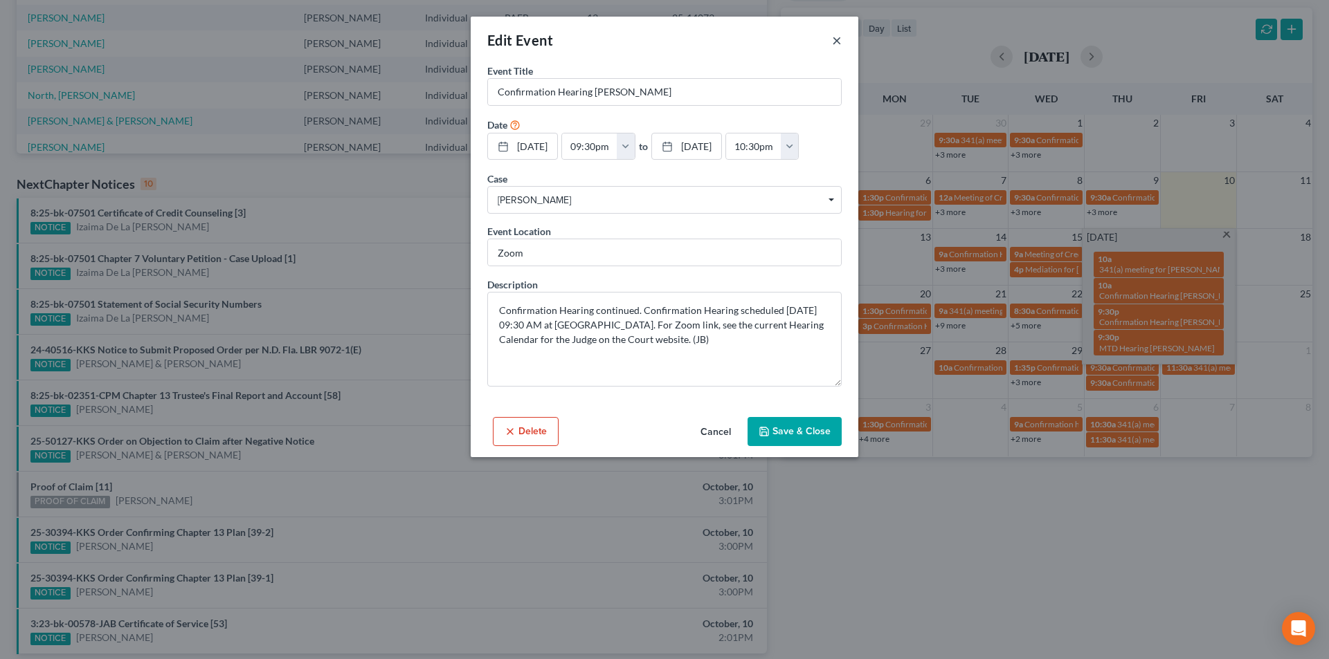
click at [836, 46] on button "×" at bounding box center [837, 40] width 10 height 17
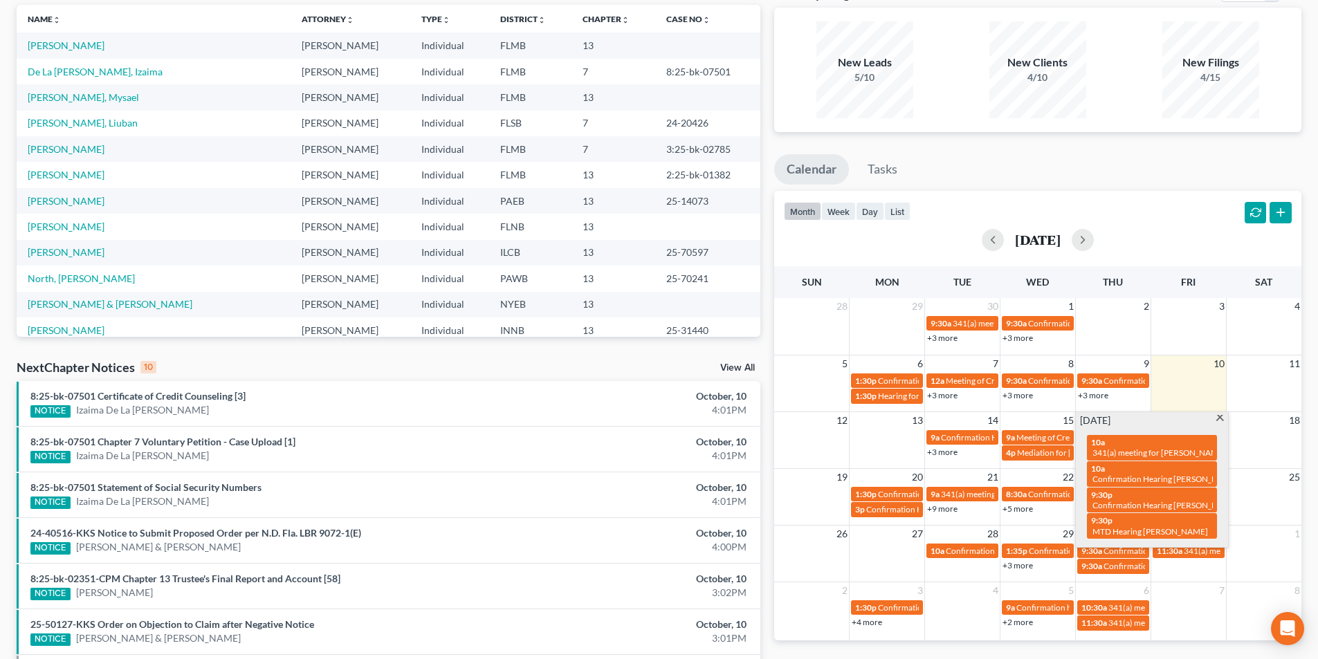
scroll to position [1, 0]
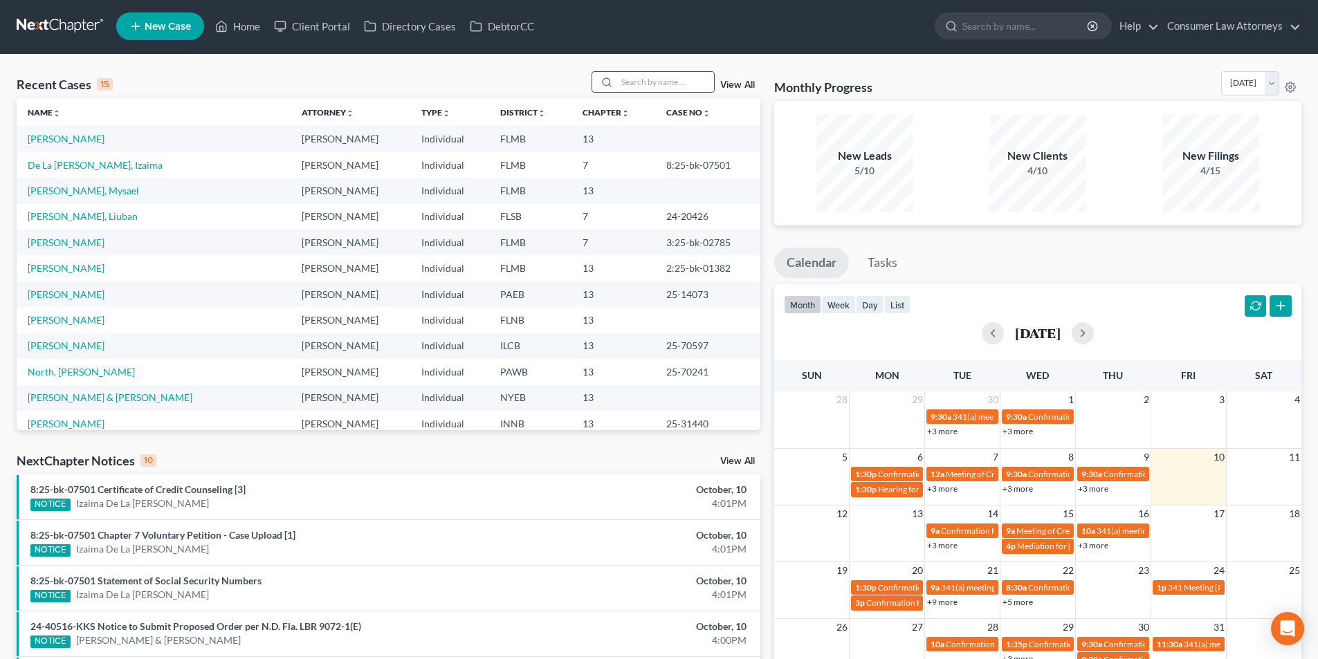
click at [686, 81] on input "search" at bounding box center [665, 82] width 97 height 20
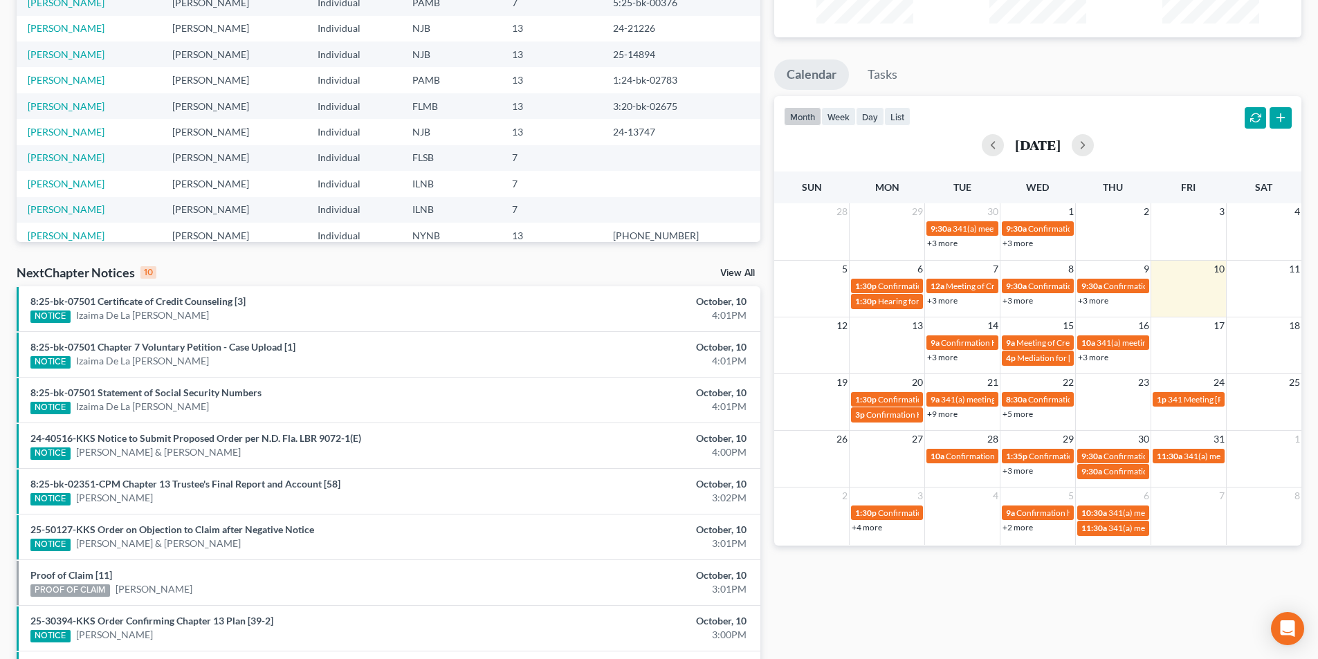
scroll to position [209, 0]
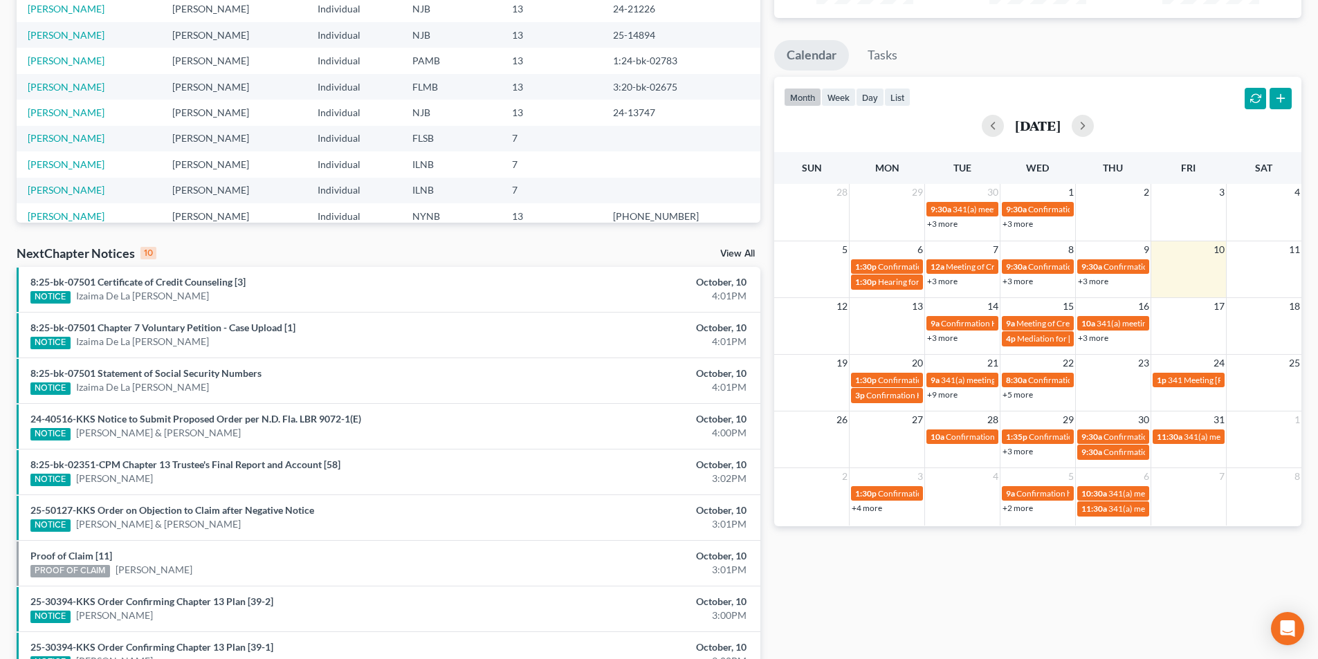
type input "[PERSON_NAME]"
click at [1102, 340] on link "+3 more" at bounding box center [1093, 338] width 30 height 10
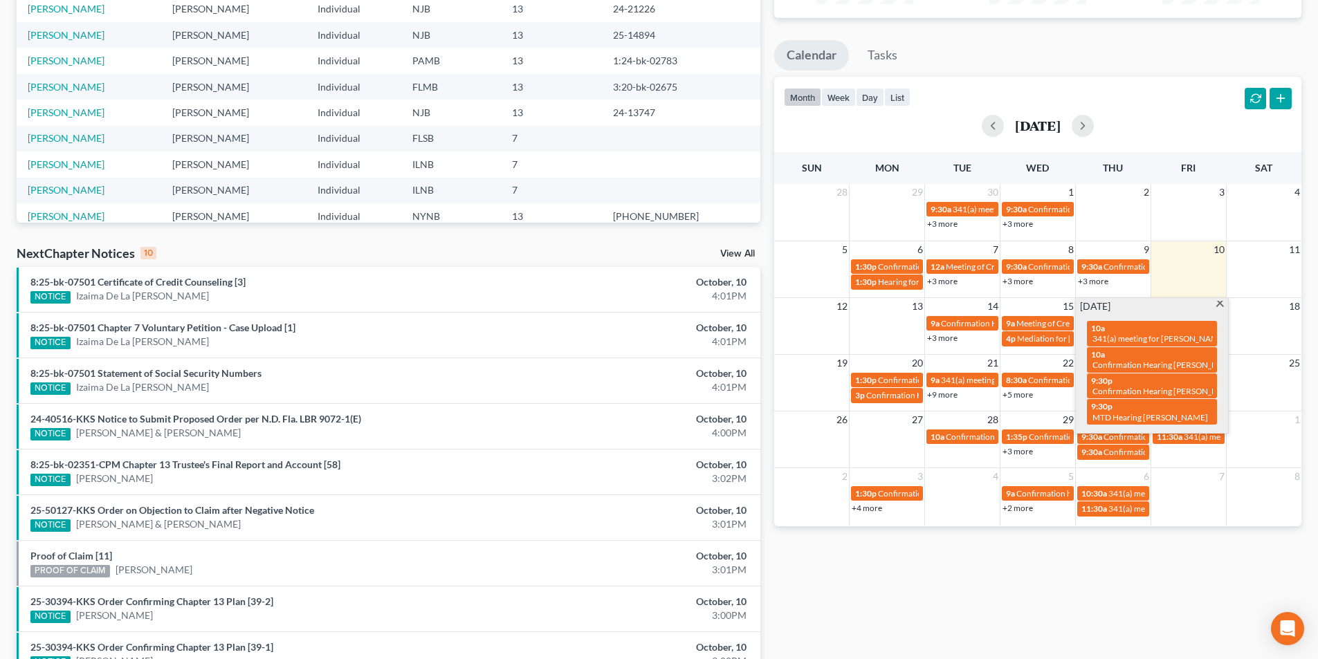
click at [1221, 305] on span at bounding box center [1220, 305] width 10 height 9
